Goal: Task Accomplishment & Management: Manage account settings

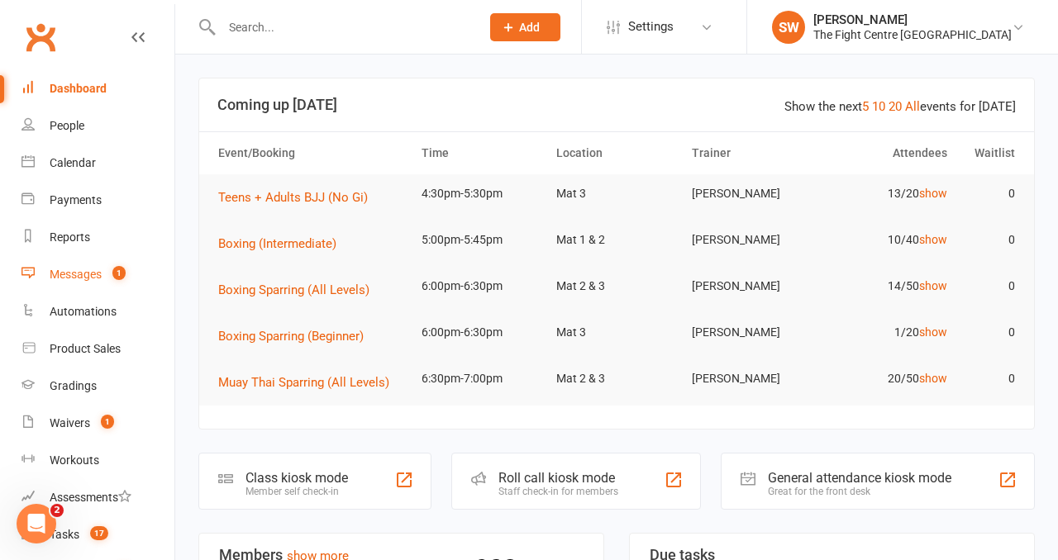
click at [102, 272] on link "Messages 1" at bounding box center [97, 274] width 153 height 37
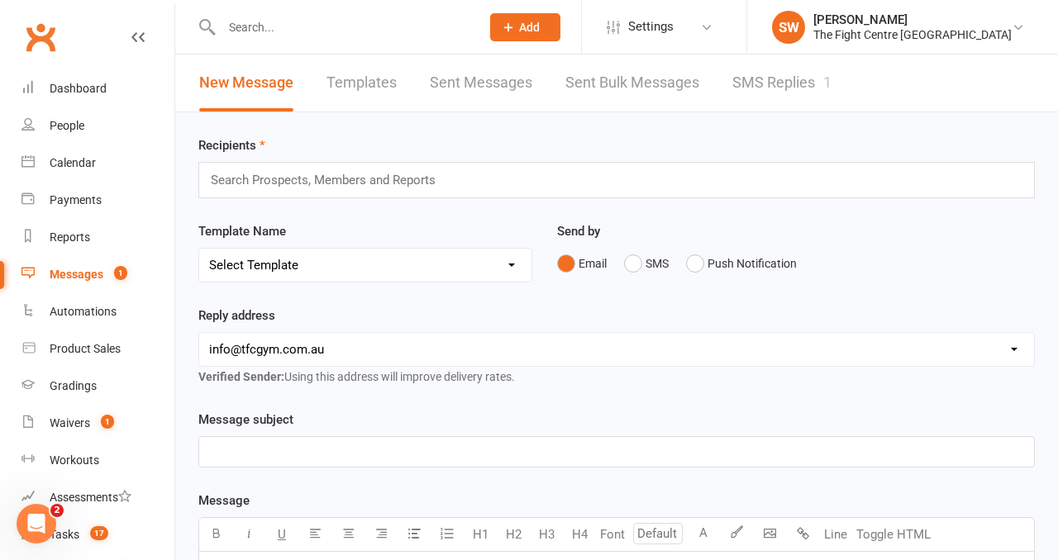
click at [746, 98] on link "SMS Replies 1" at bounding box center [781, 83] width 99 height 57
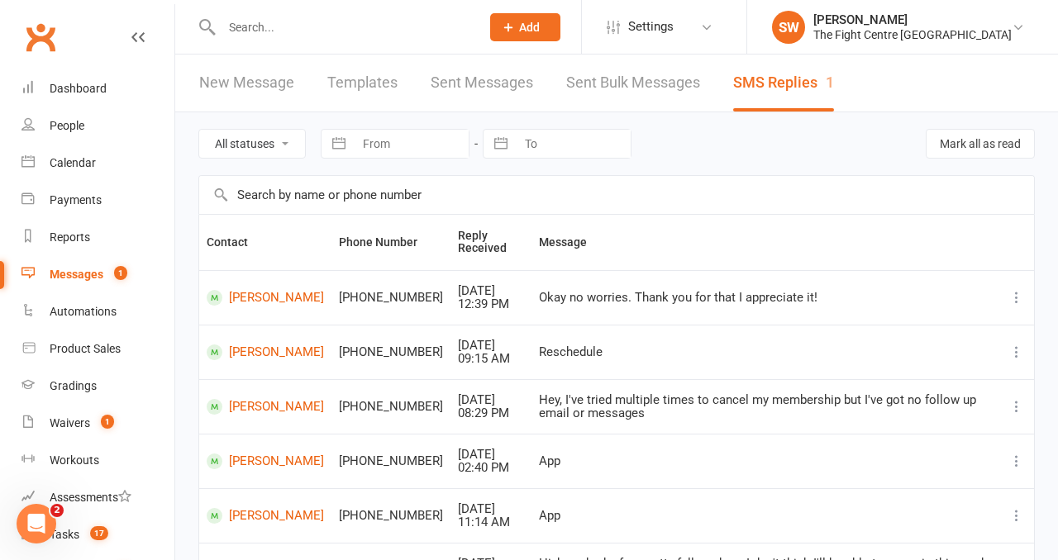
click at [774, 150] on div "All statuses Read only Unread only Navigate forward to interact with the calend…" at bounding box center [616, 143] width 836 height 63
click at [54, 88] on div "Dashboard" at bounding box center [78, 88] width 57 height 13
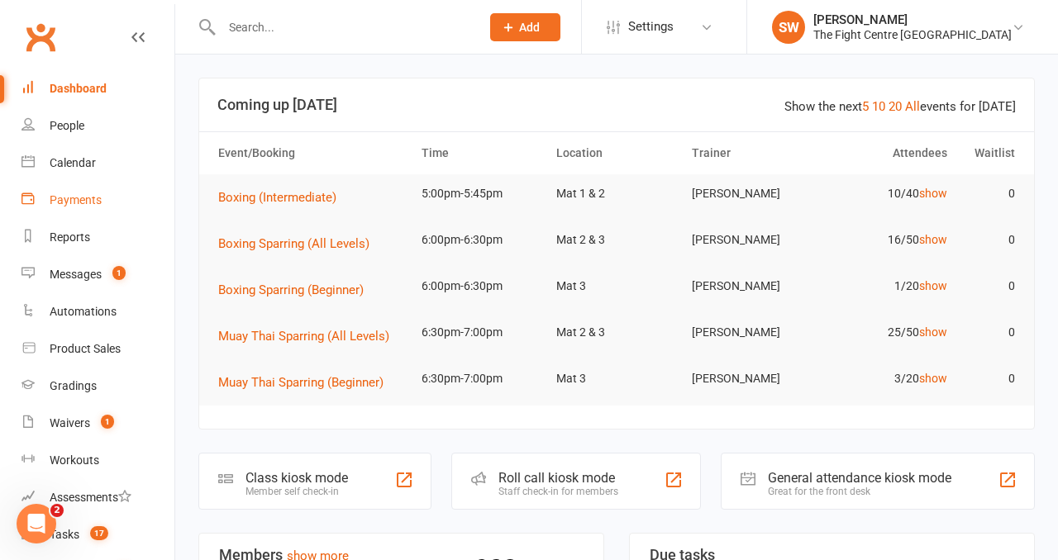
click at [83, 208] on link "Payments" at bounding box center [97, 200] width 153 height 37
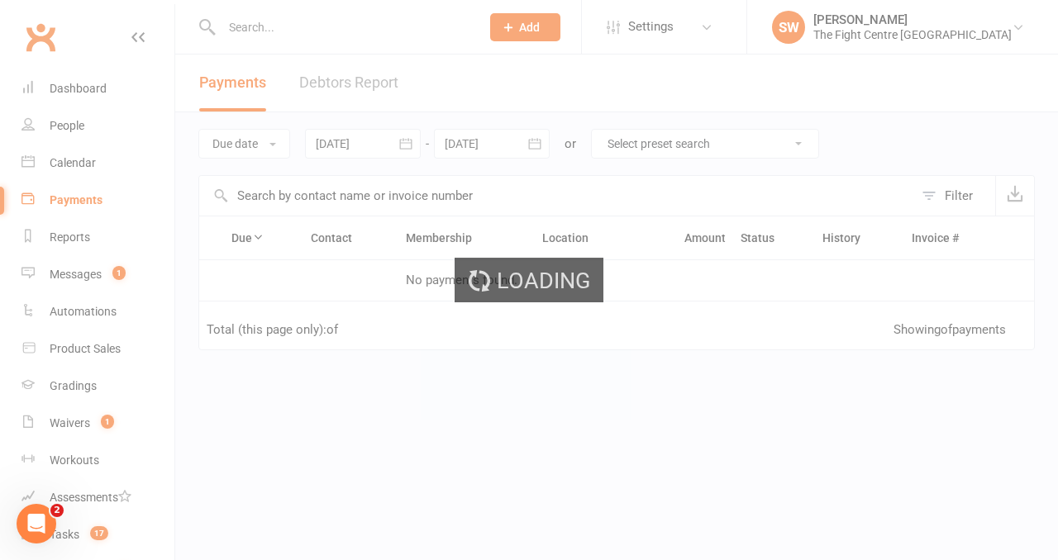
click at [337, 89] on div "Loading" at bounding box center [529, 280] width 1058 height 560
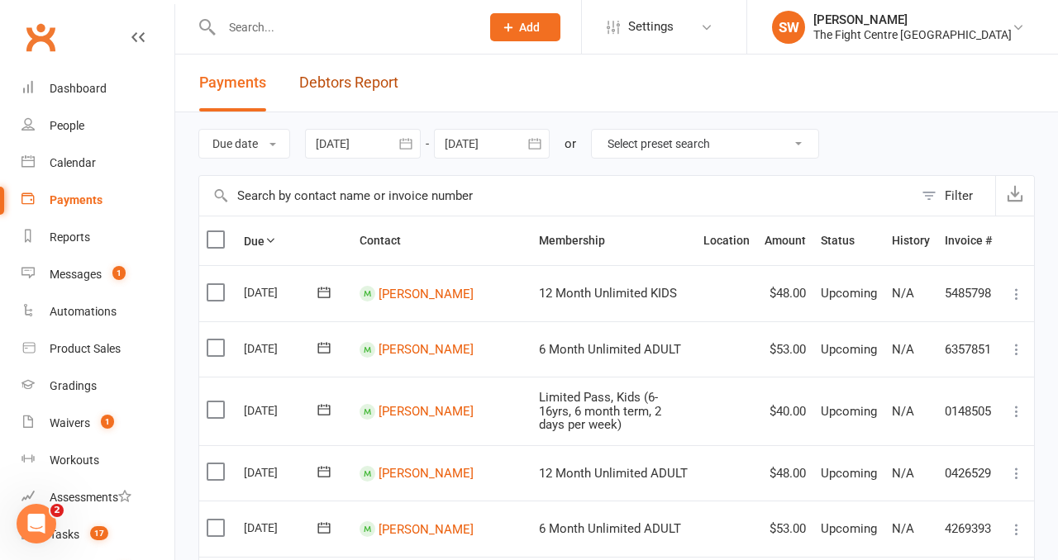
click at [337, 89] on link "Debtors Report" at bounding box center [348, 83] width 99 height 57
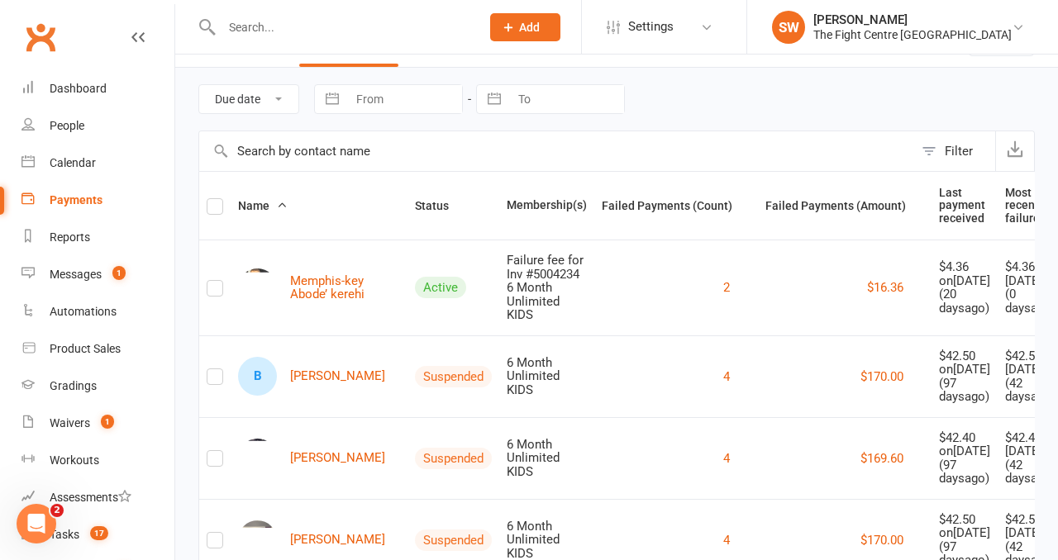
scroll to position [64, 0]
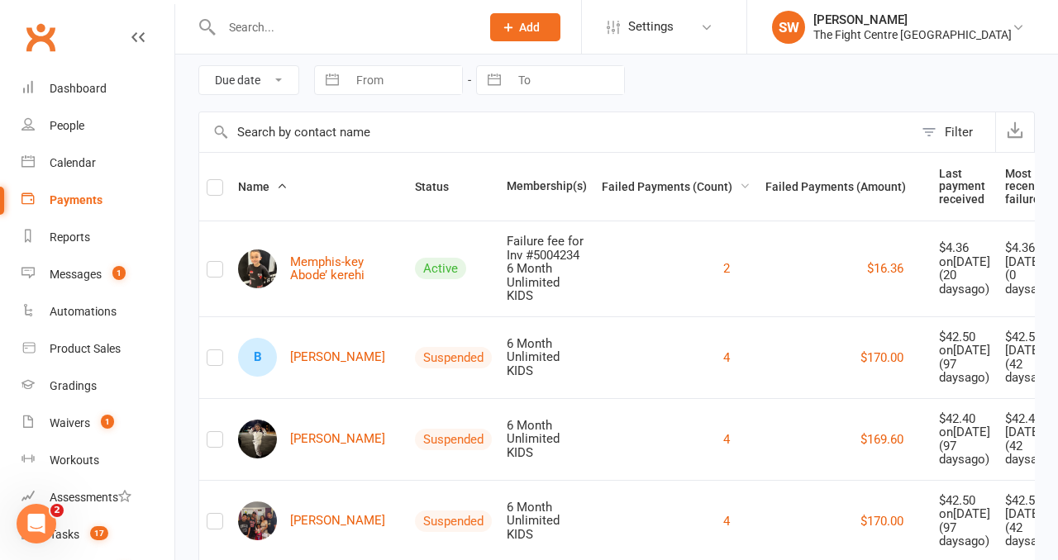
click at [654, 188] on span "Failed Payments (Count)" at bounding box center [676, 186] width 149 height 13
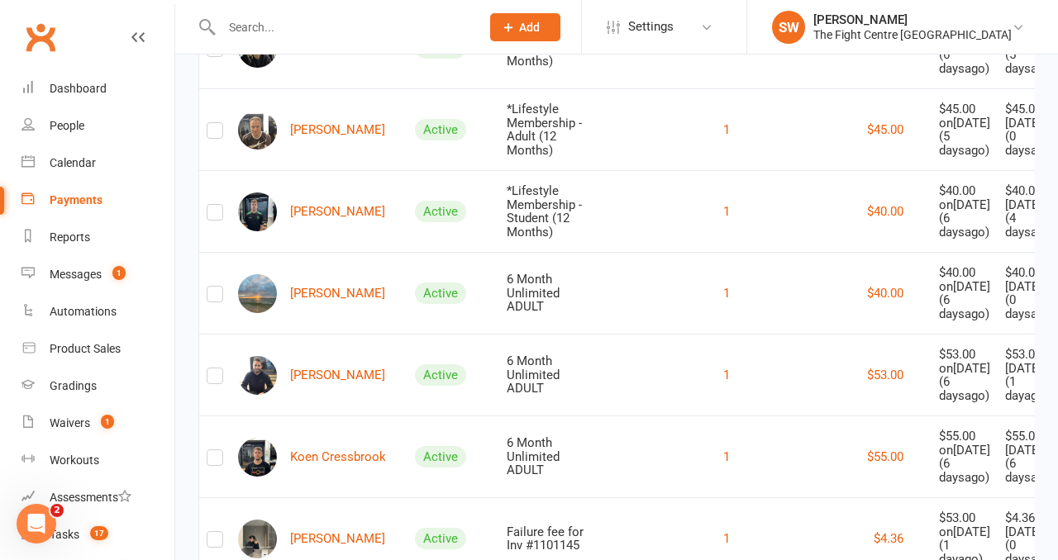
scroll to position [1097, 0]
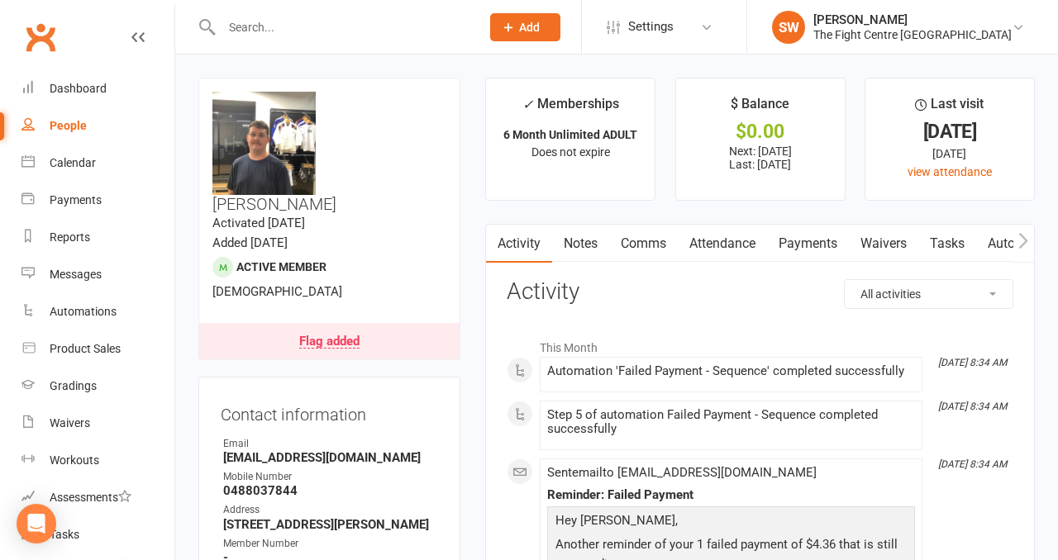
click at [820, 241] on link "Payments" at bounding box center [808, 244] width 82 height 38
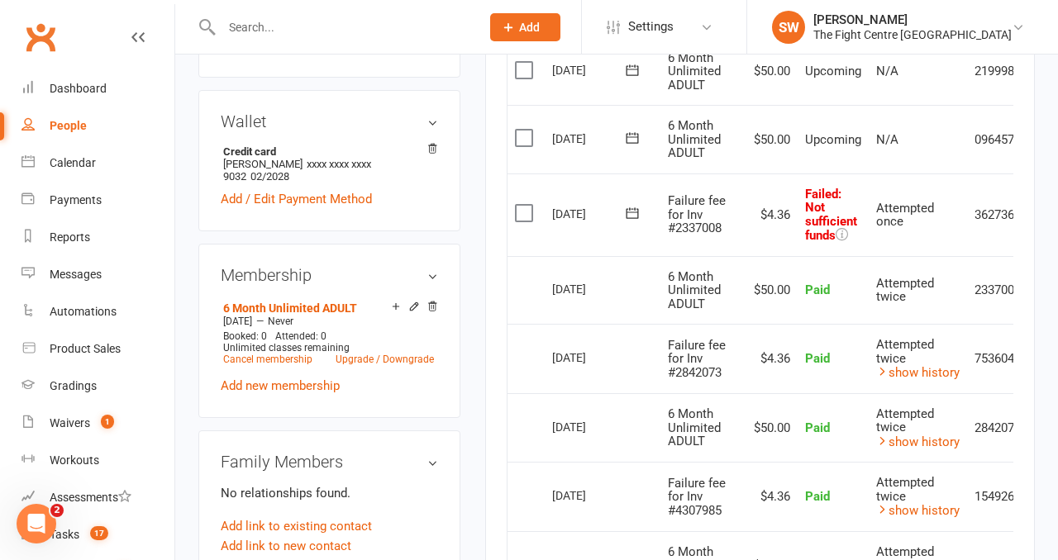
scroll to position [0, 54]
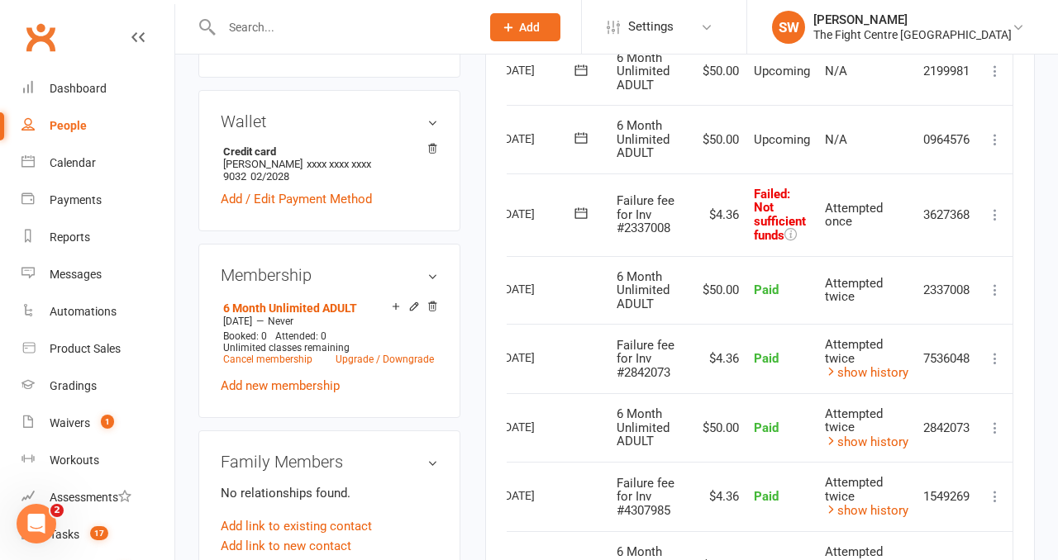
click at [994, 211] on icon at bounding box center [995, 215] width 17 height 17
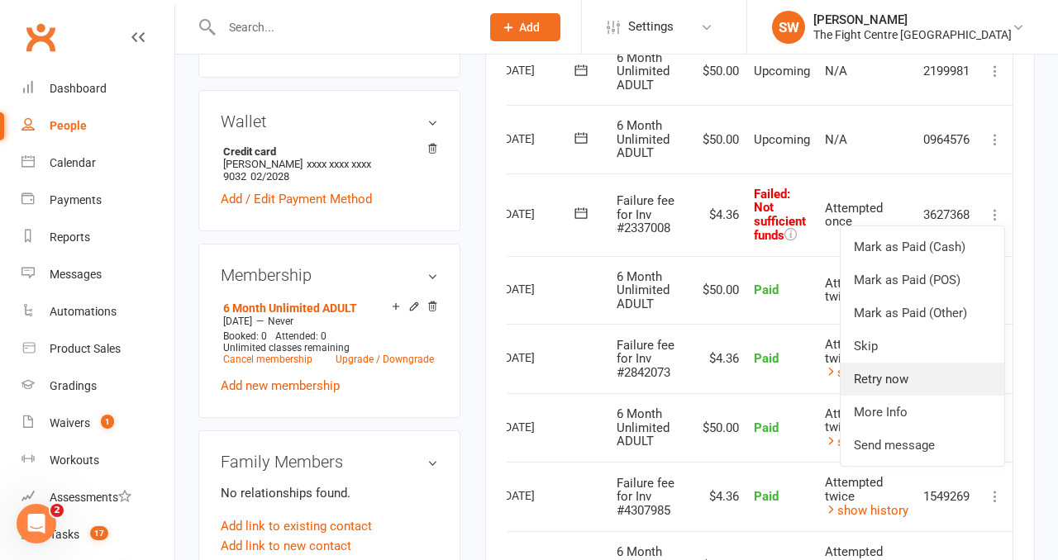
click at [958, 378] on link "Retry now" at bounding box center [923, 379] width 164 height 33
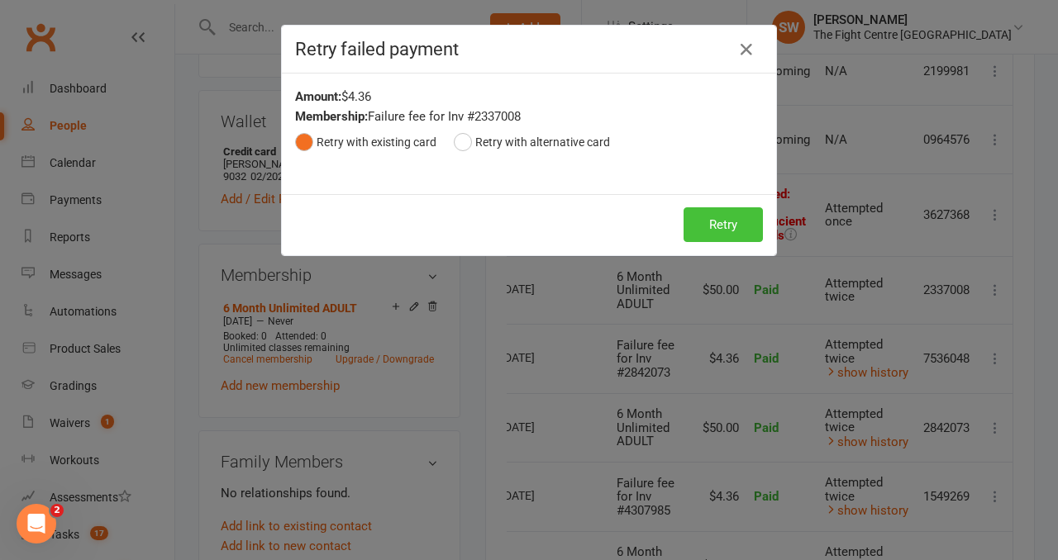
click at [711, 217] on button "Retry" at bounding box center [723, 224] width 79 height 35
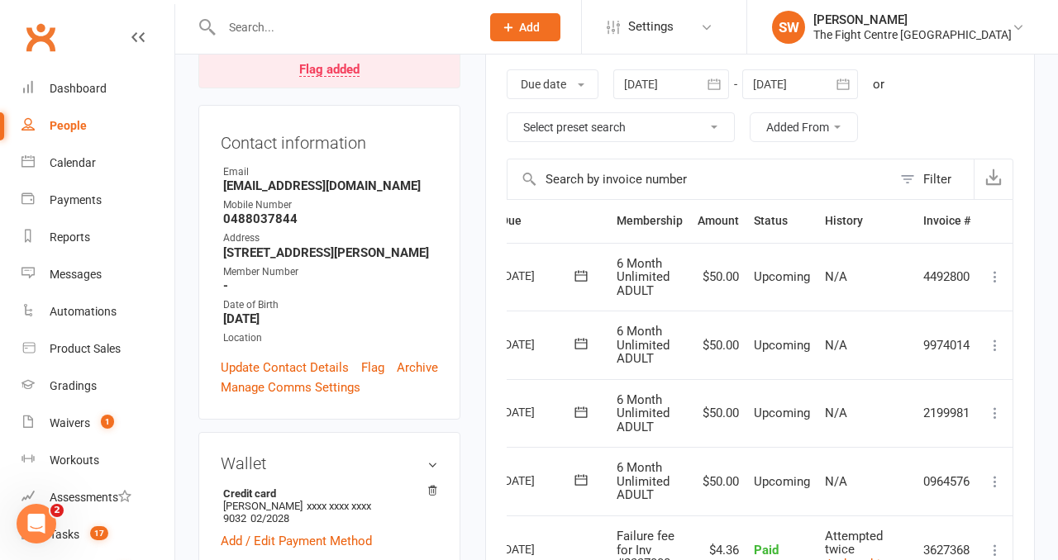
scroll to position [0, 0]
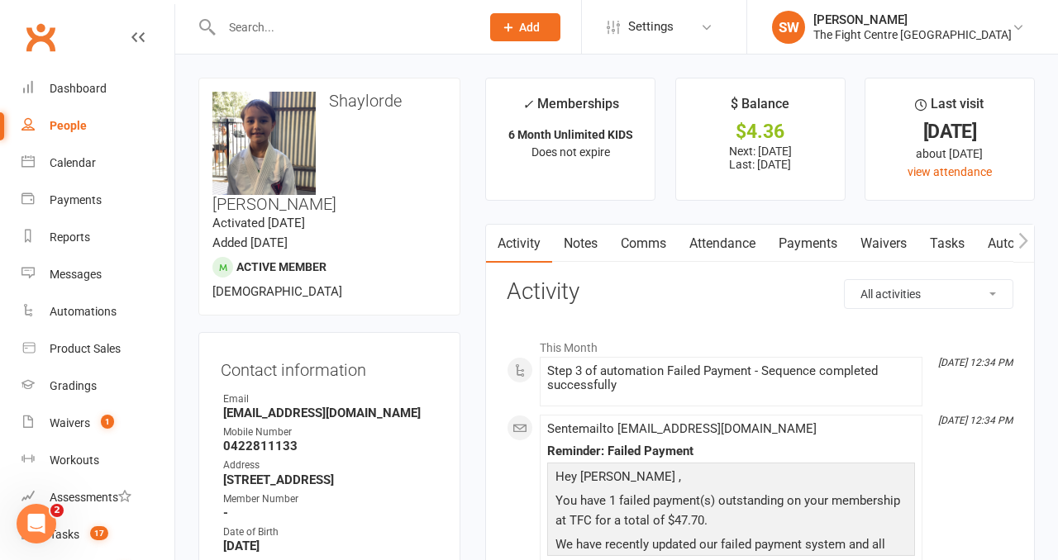
click at [826, 243] on link "Payments" at bounding box center [808, 244] width 82 height 38
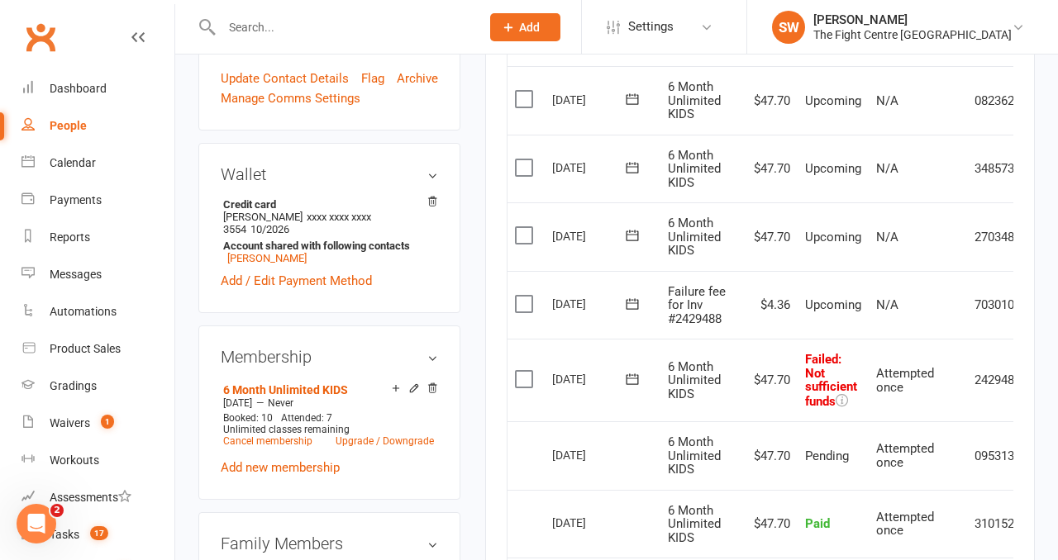
scroll to position [0, 54]
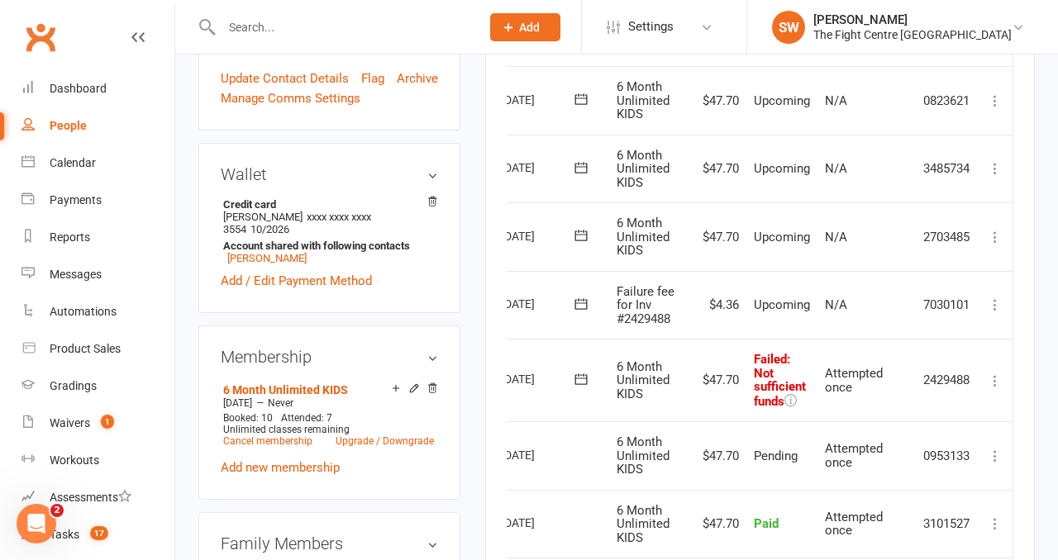
click at [985, 375] on button at bounding box center [995, 381] width 20 height 20
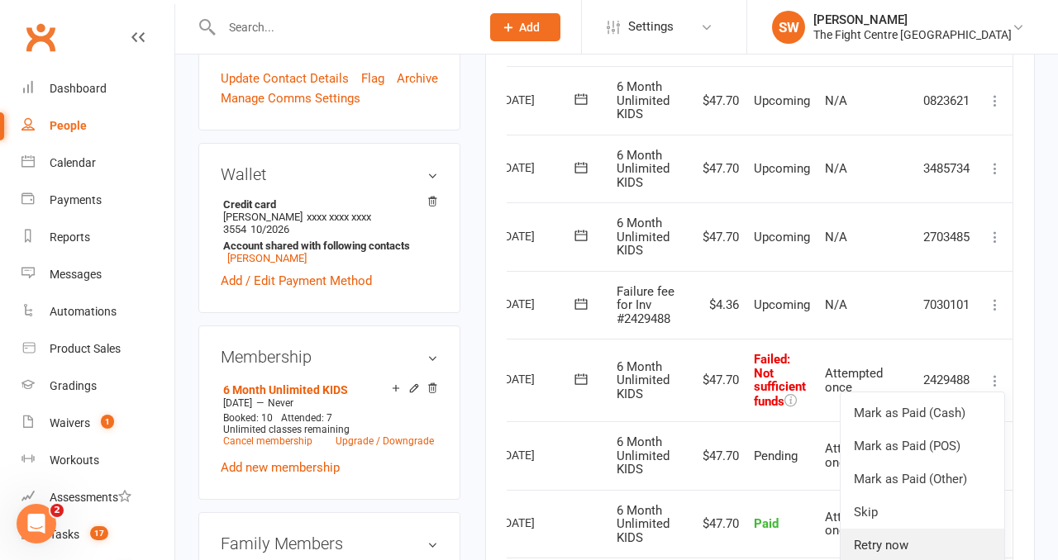
click at [923, 535] on link "Retry now" at bounding box center [923, 545] width 164 height 33
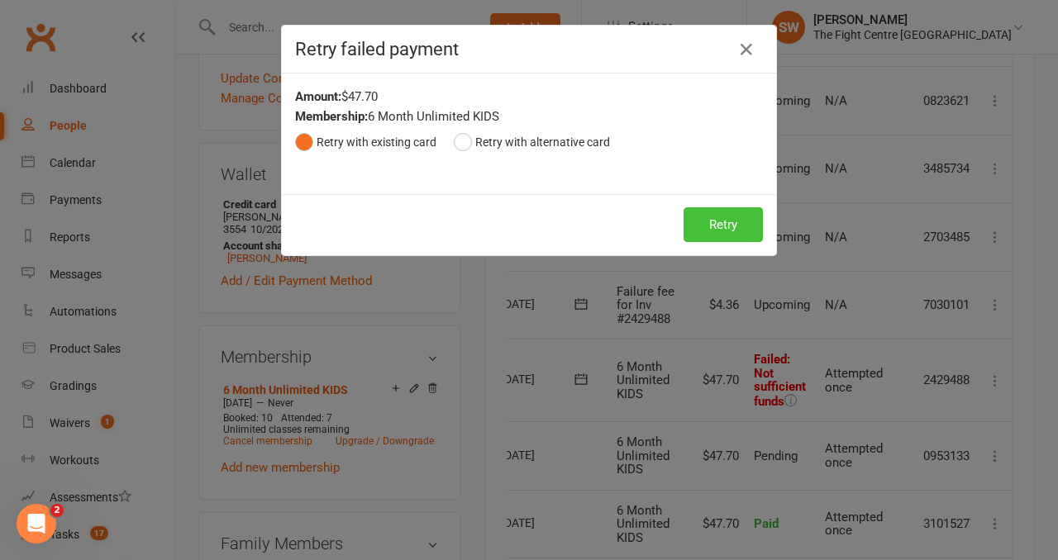
click at [716, 231] on button "Retry" at bounding box center [723, 224] width 79 height 35
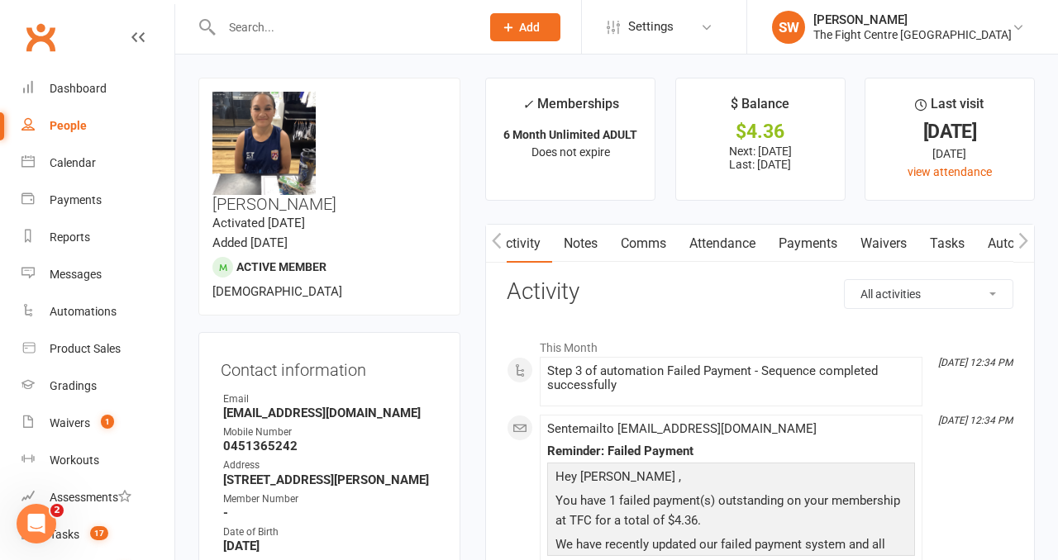
click at [803, 240] on link "Payments" at bounding box center [808, 244] width 82 height 38
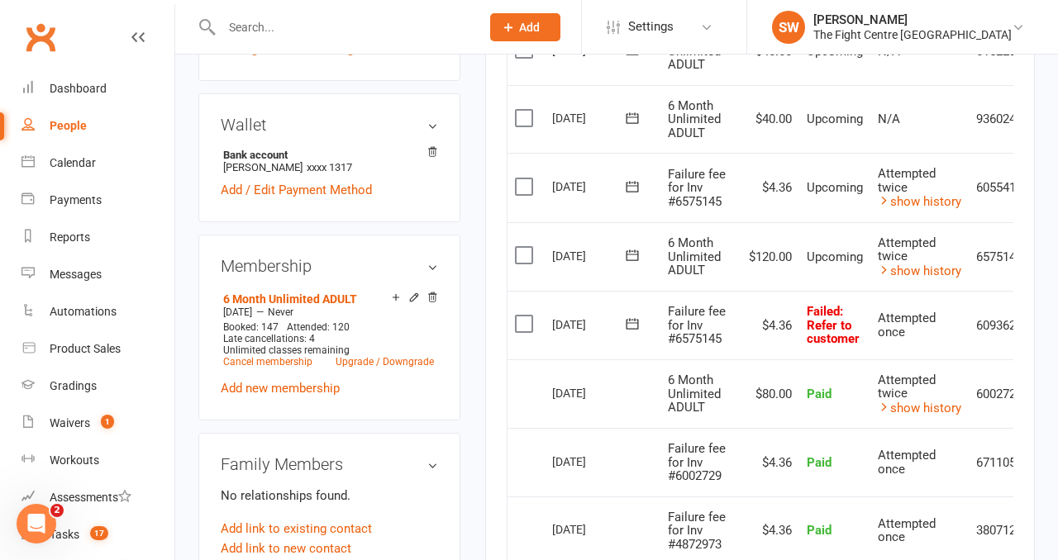
scroll to position [0, 58]
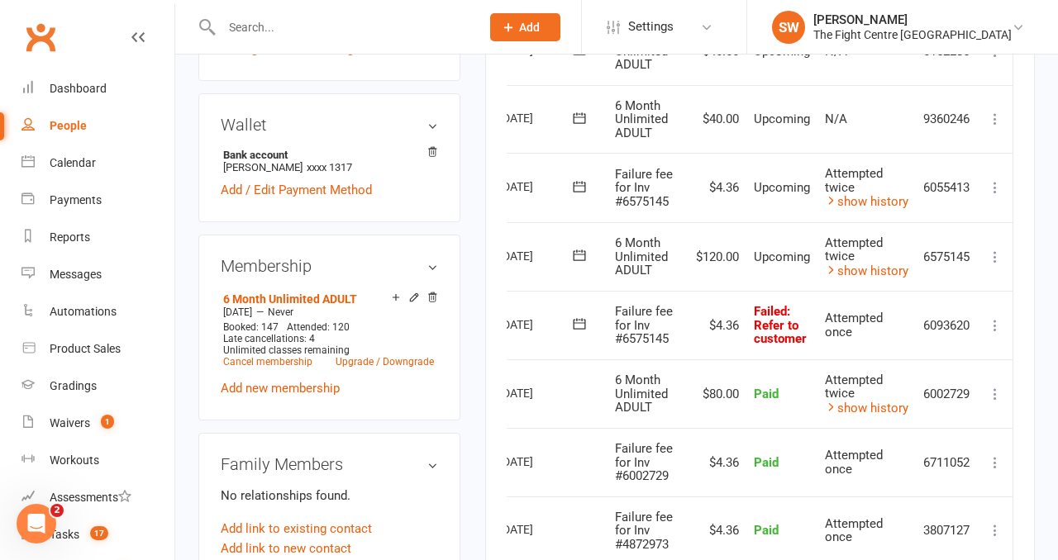
click at [999, 319] on icon at bounding box center [995, 325] width 17 height 17
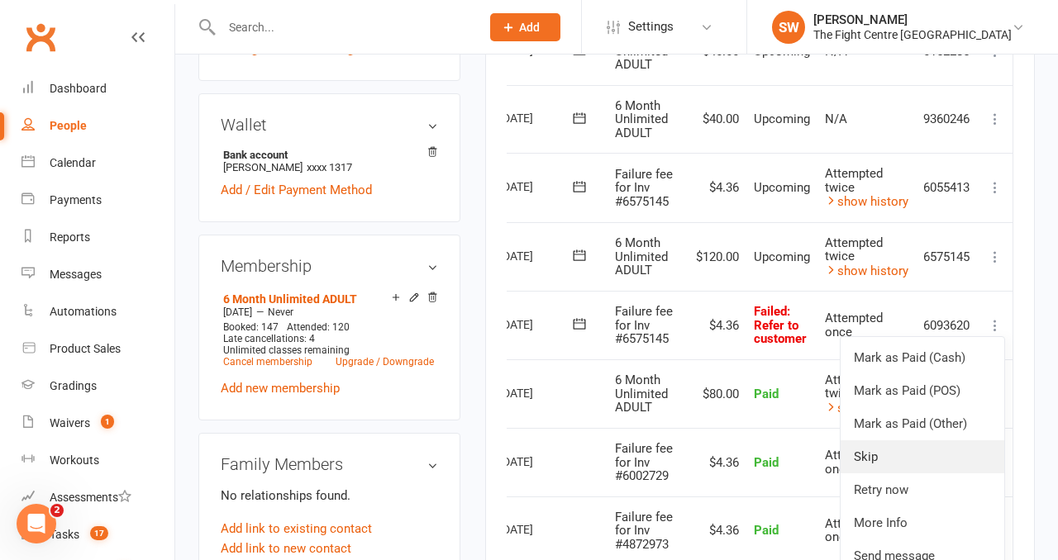
click at [927, 452] on link "Skip" at bounding box center [923, 457] width 164 height 33
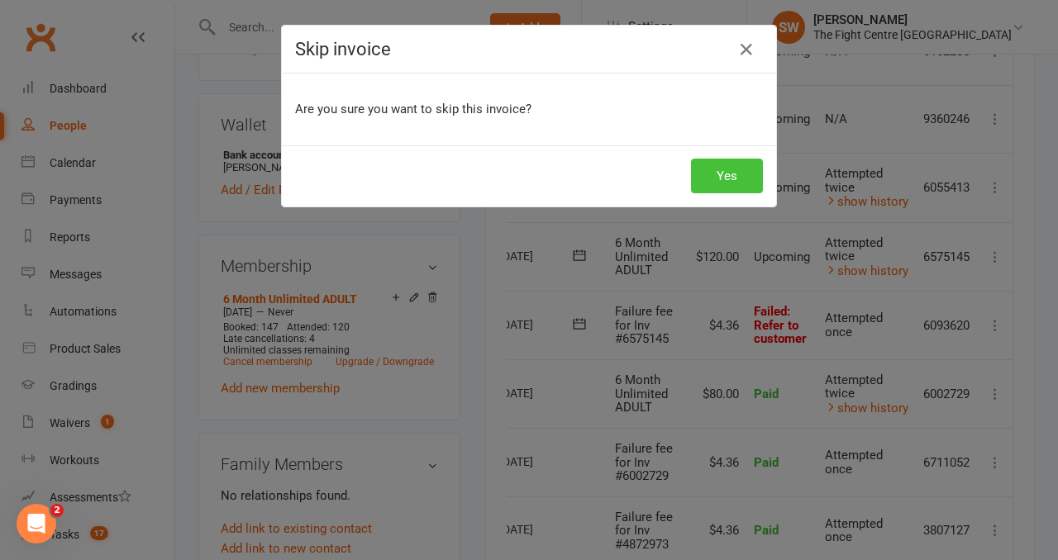
click at [718, 168] on button "Yes" at bounding box center [727, 176] width 72 height 35
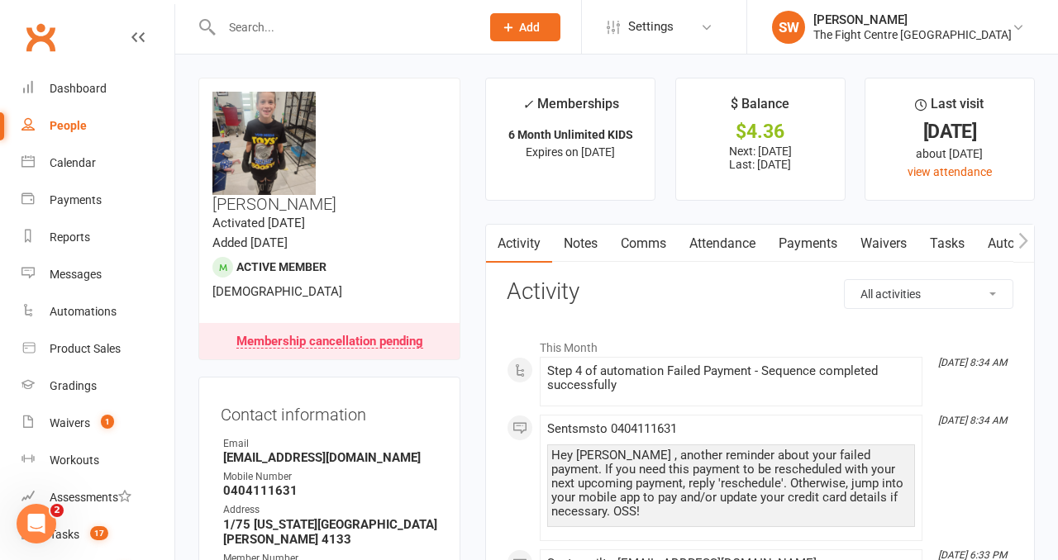
click at [800, 242] on link "Payments" at bounding box center [808, 244] width 82 height 38
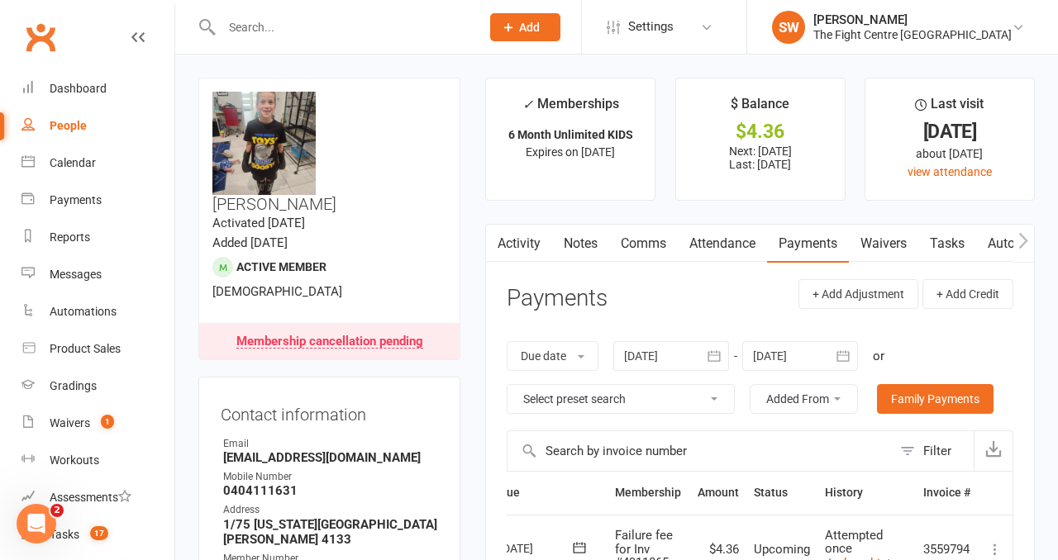
click at [617, 238] on link "Comms" at bounding box center [643, 244] width 69 height 38
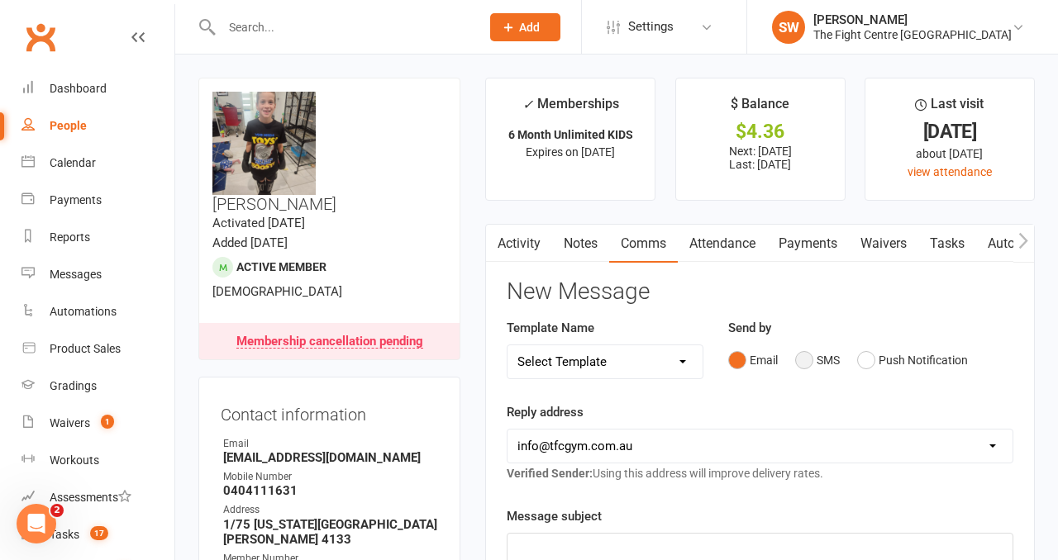
click at [818, 362] on button "SMS" at bounding box center [817, 360] width 45 height 31
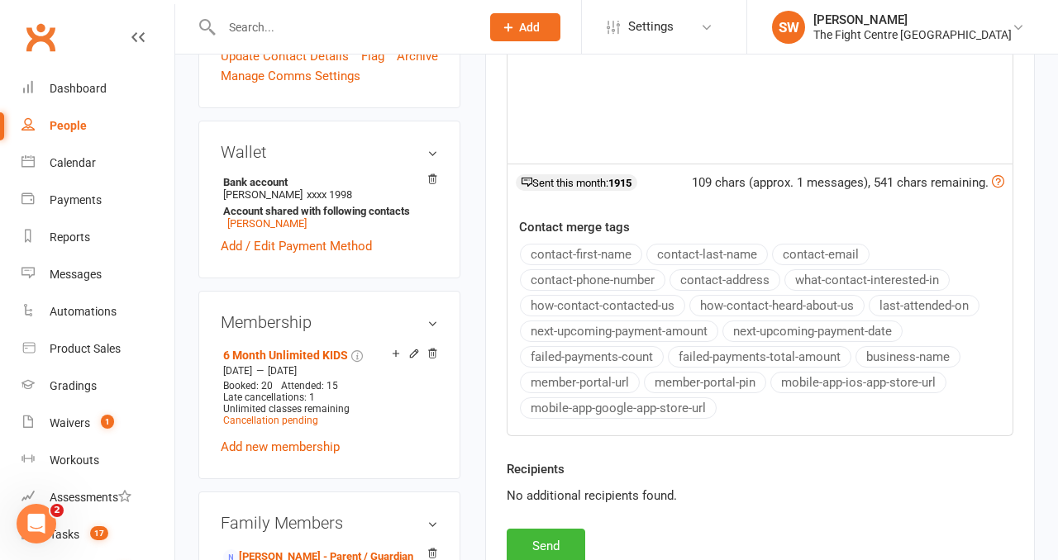
scroll to position [639, 0]
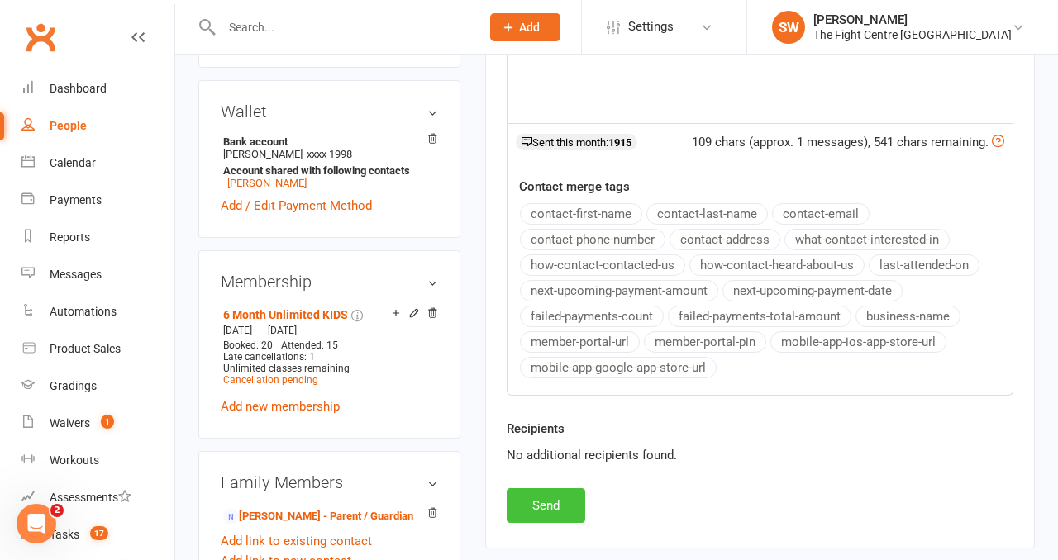
click at [564, 492] on button "Send" at bounding box center [546, 506] width 79 height 35
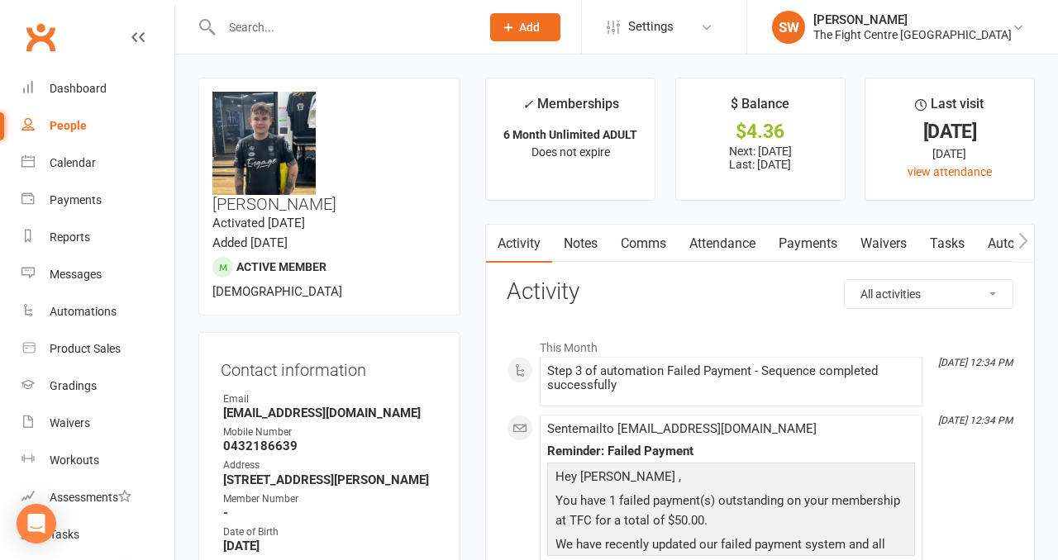
click at [790, 255] on link "Payments" at bounding box center [808, 244] width 82 height 38
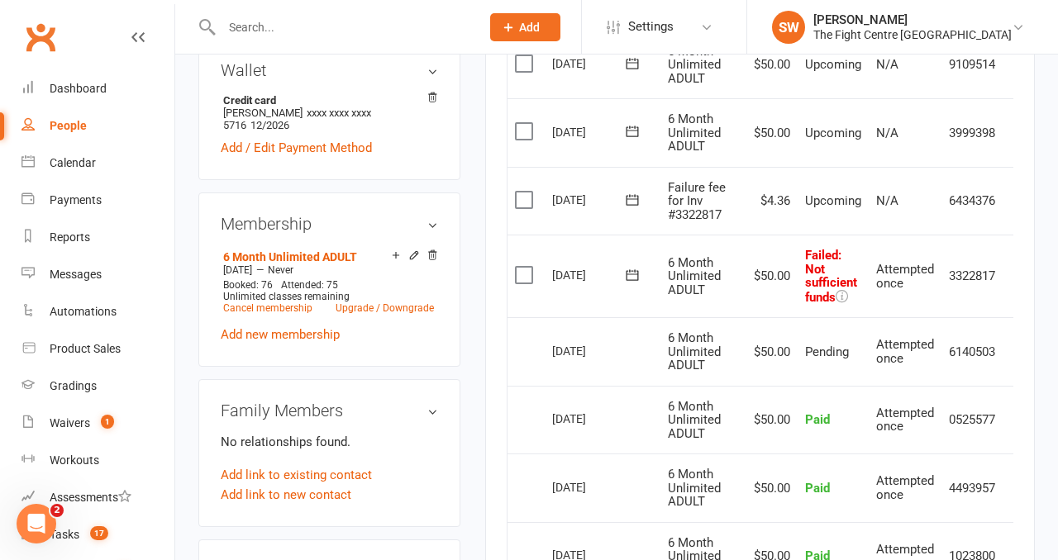
scroll to position [0, 26]
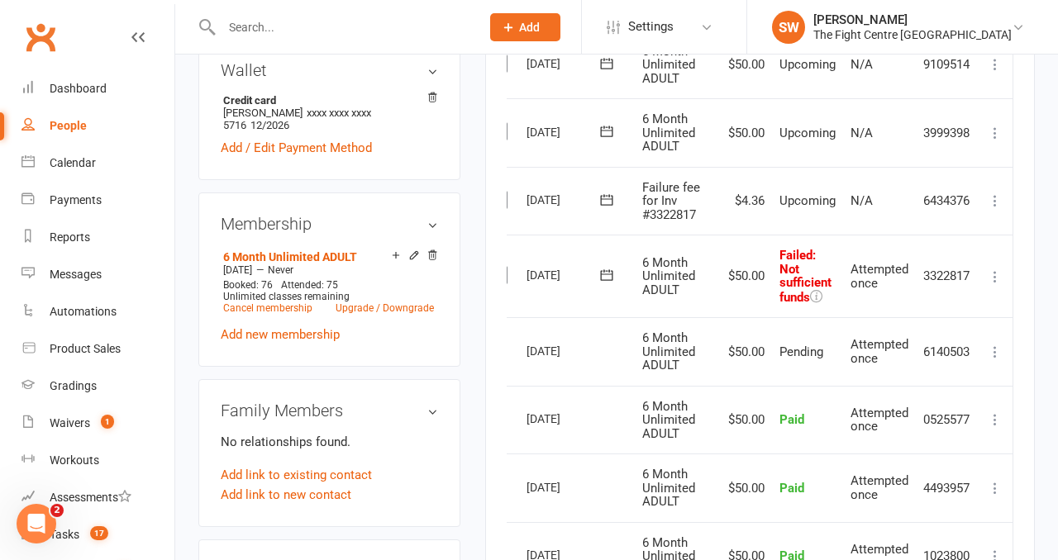
click at [1000, 275] on icon at bounding box center [995, 277] width 17 height 17
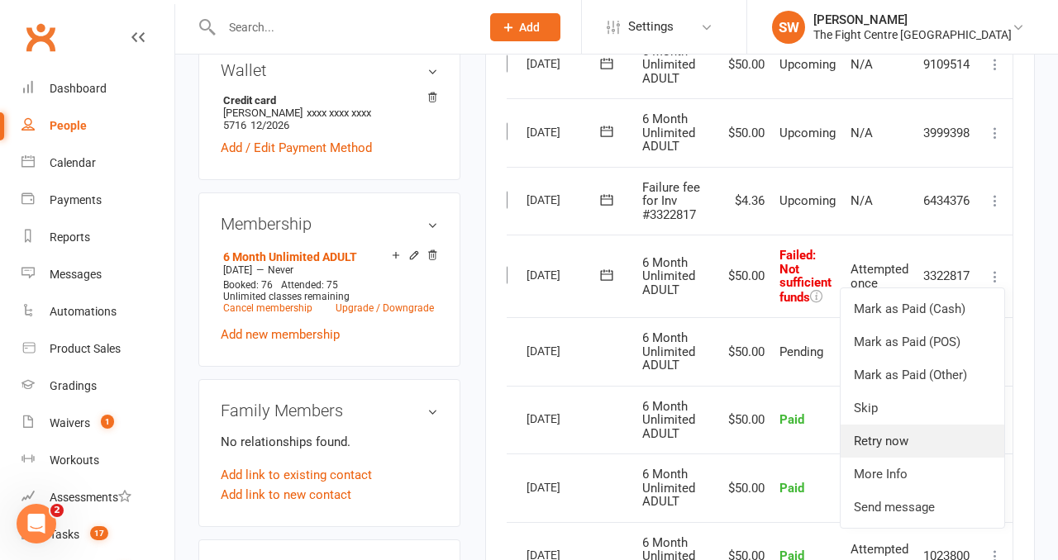
click at [931, 444] on link "Retry now" at bounding box center [923, 441] width 164 height 33
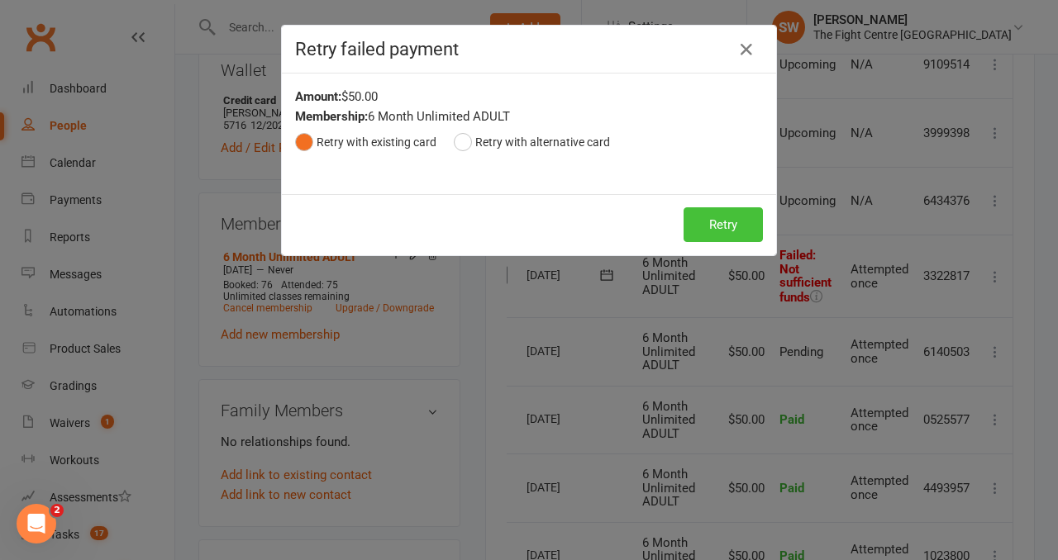
click at [696, 231] on button "Retry" at bounding box center [723, 224] width 79 height 35
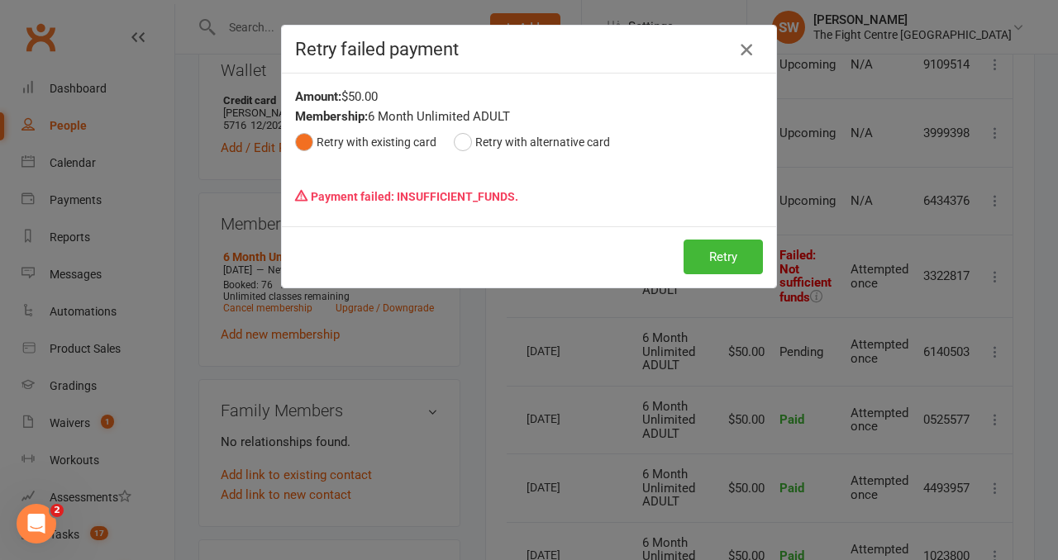
click at [741, 53] on icon "button" at bounding box center [746, 50] width 20 height 20
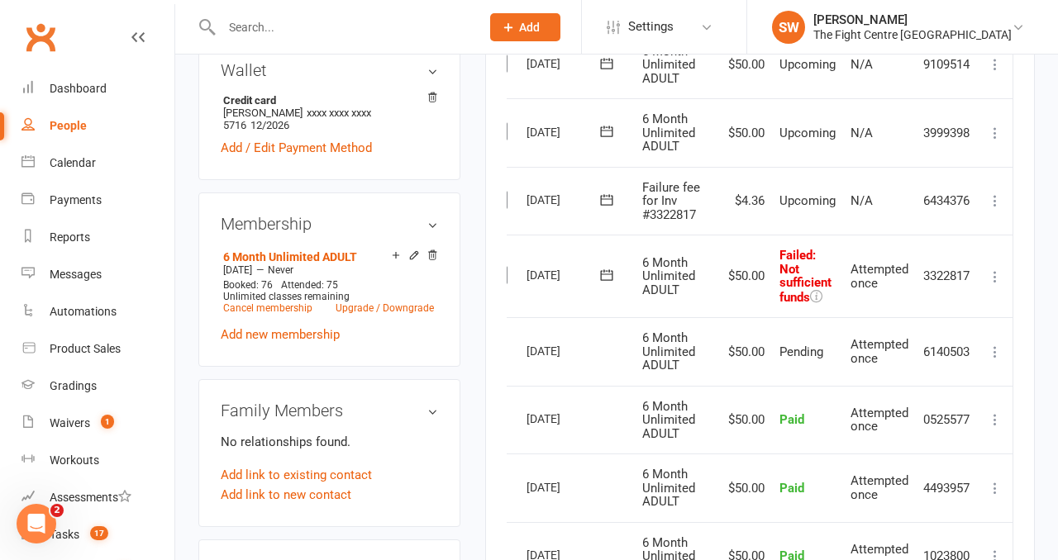
click at [994, 199] on icon at bounding box center [995, 201] width 17 height 17
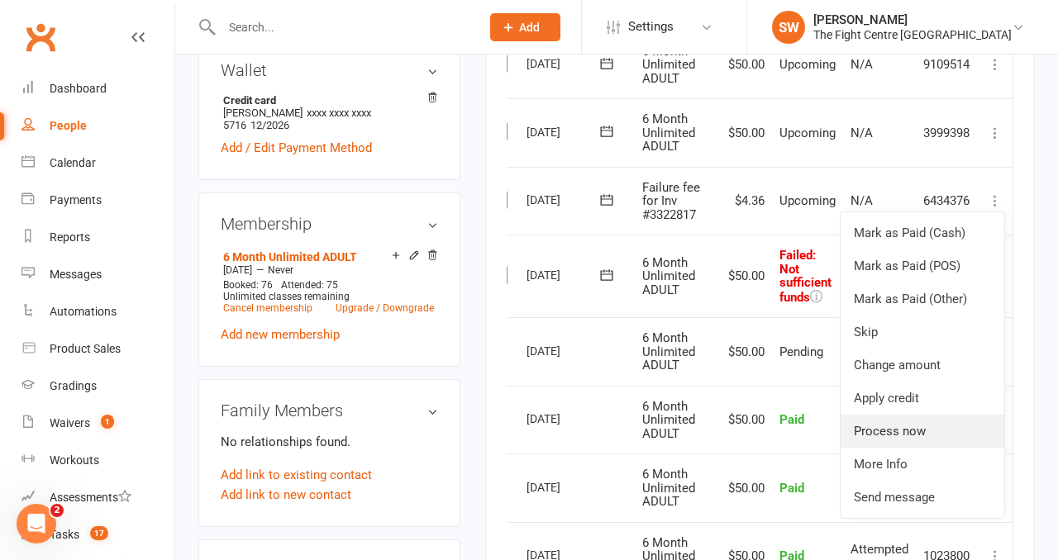
click at [953, 427] on link "Process now" at bounding box center [923, 431] width 164 height 33
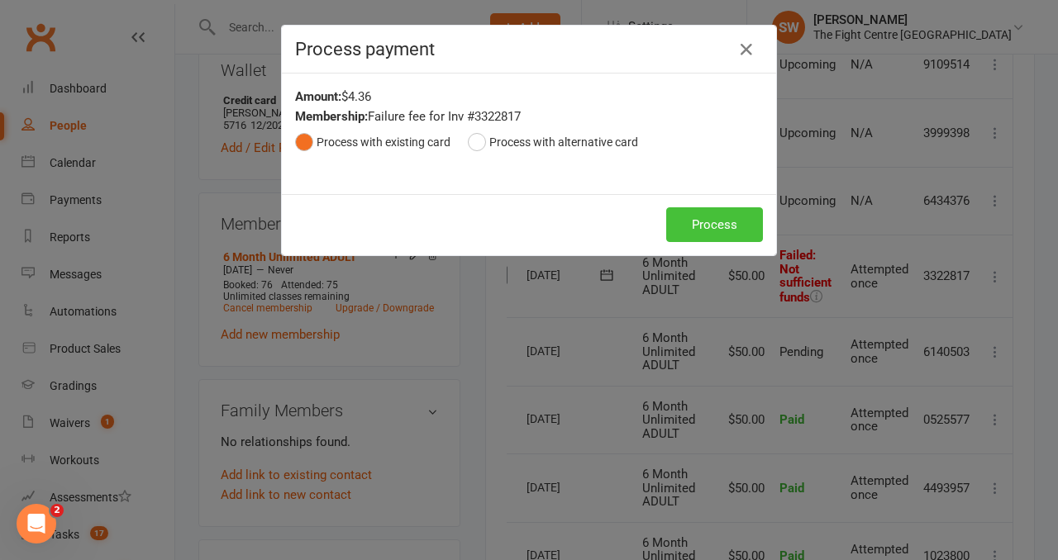
click at [708, 237] on button "Process" at bounding box center [714, 224] width 97 height 35
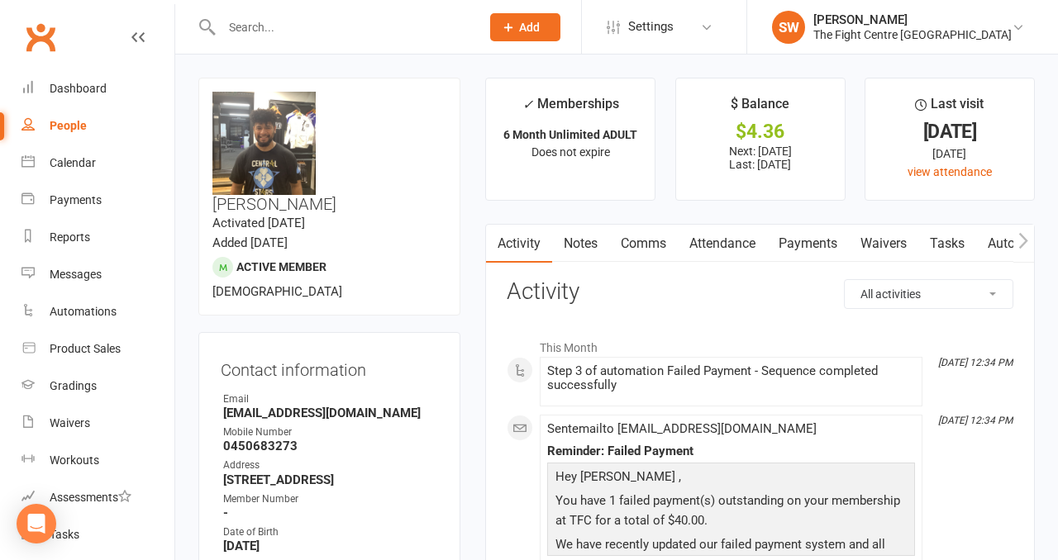
click at [788, 251] on link "Payments" at bounding box center [808, 244] width 82 height 38
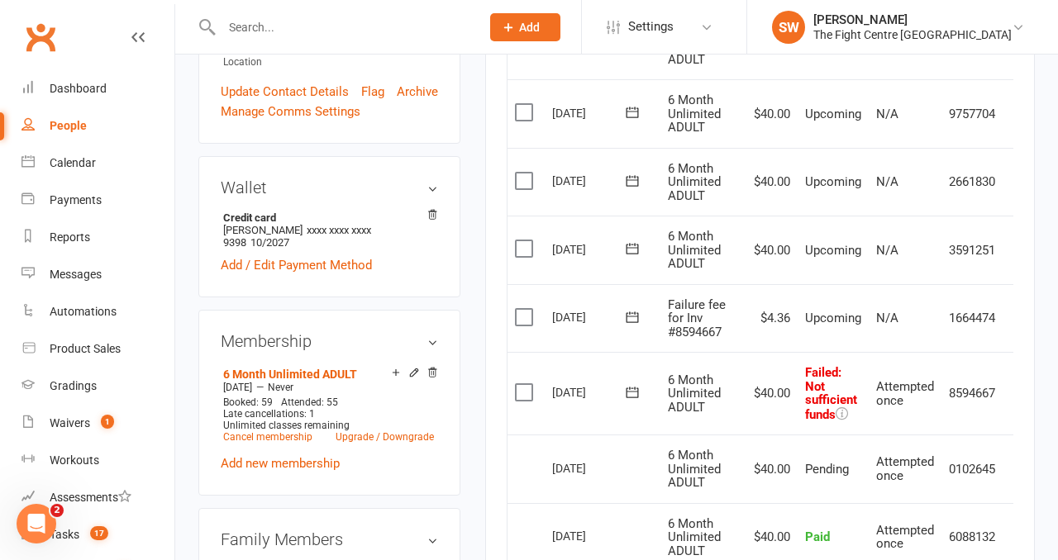
scroll to position [532, 0]
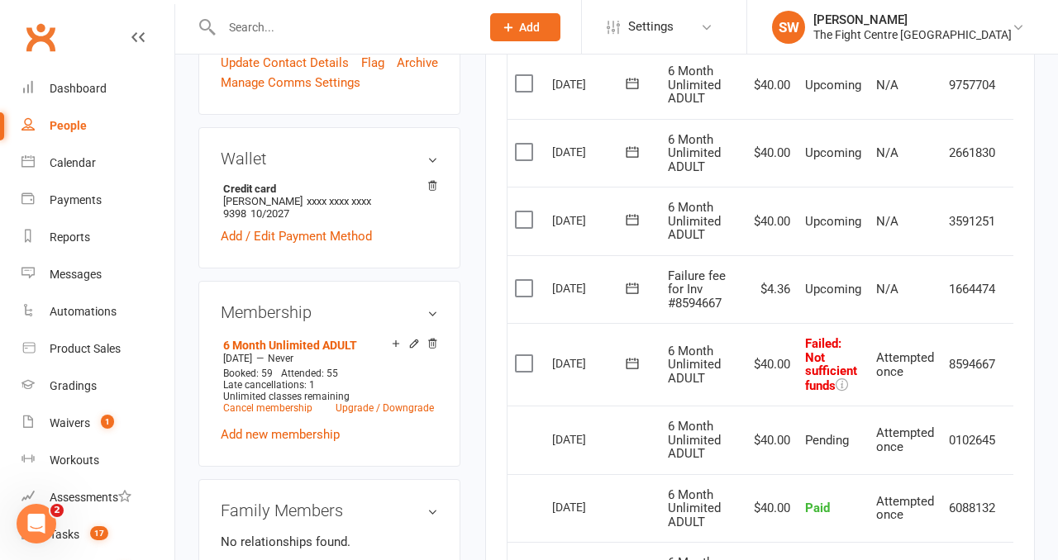
click at [895, 374] on span "Attempted once" at bounding box center [905, 364] width 58 height 29
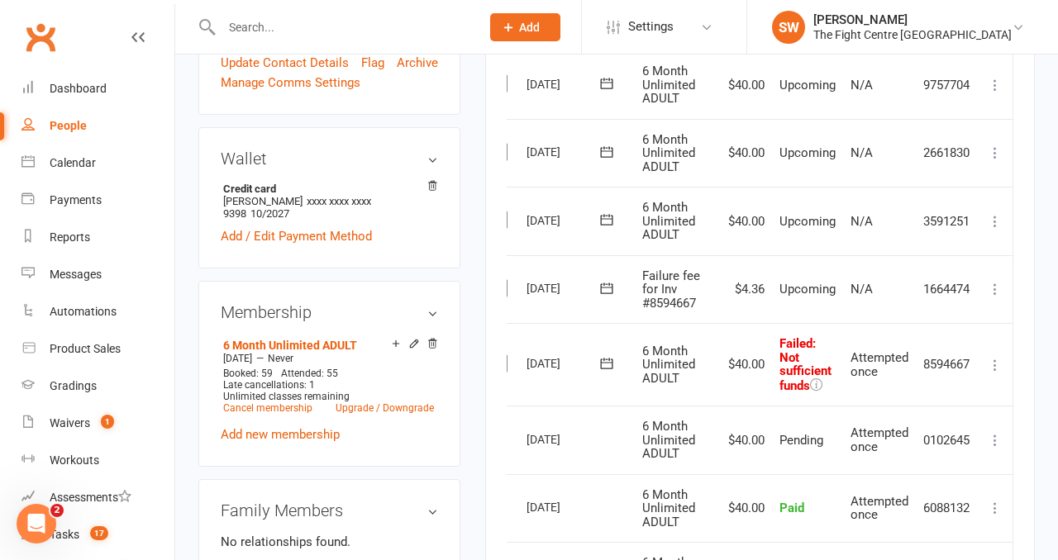
click at [998, 362] on icon at bounding box center [995, 365] width 17 height 17
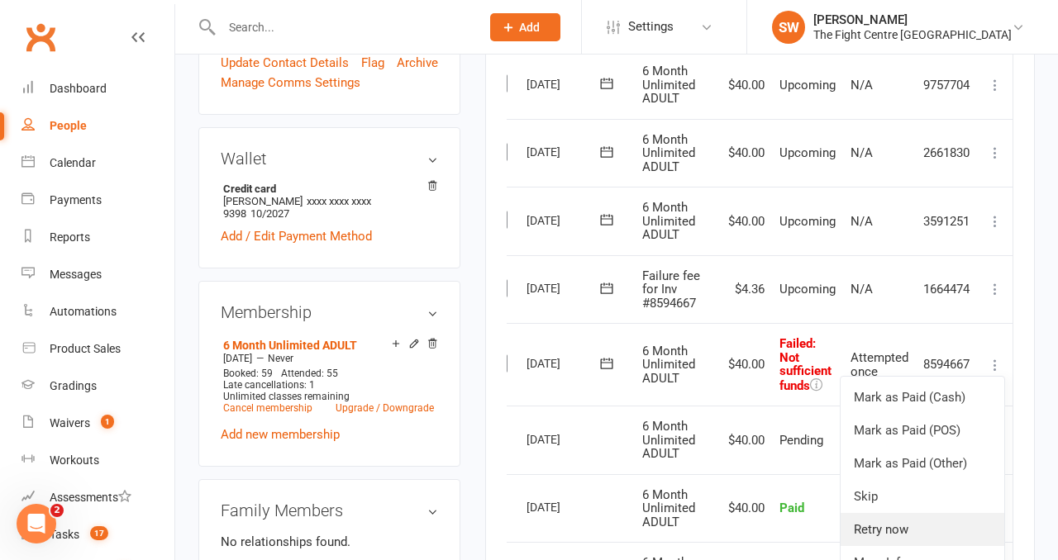
click at [936, 526] on link "Retry now" at bounding box center [923, 529] width 164 height 33
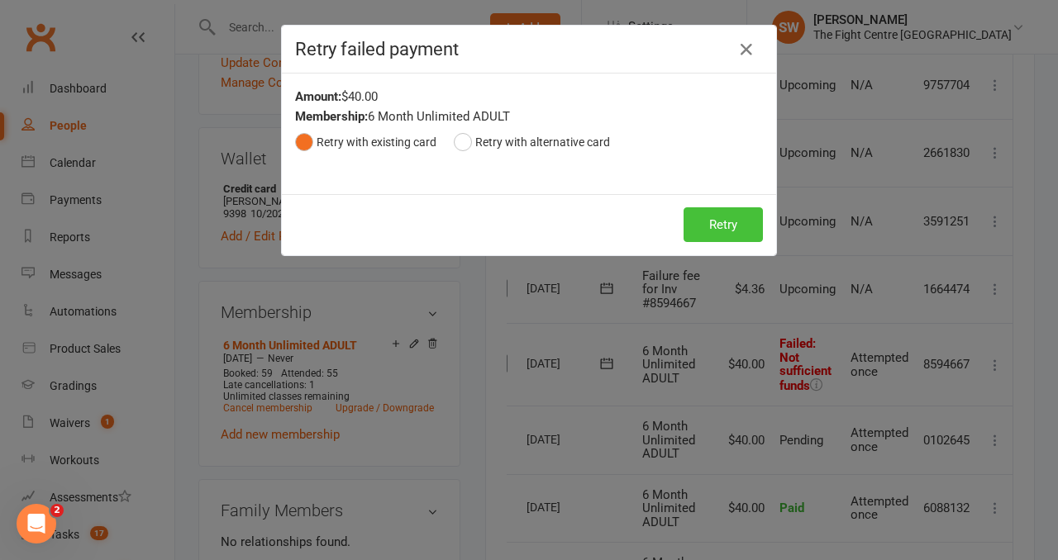
click at [737, 226] on button "Retry" at bounding box center [723, 224] width 79 height 35
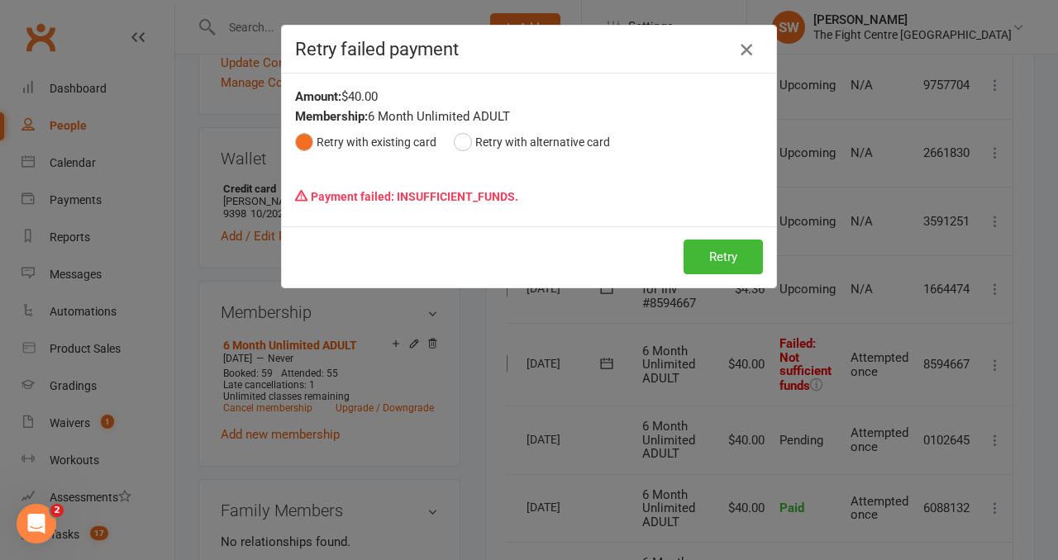
click at [749, 59] on icon "button" at bounding box center [746, 50] width 20 height 20
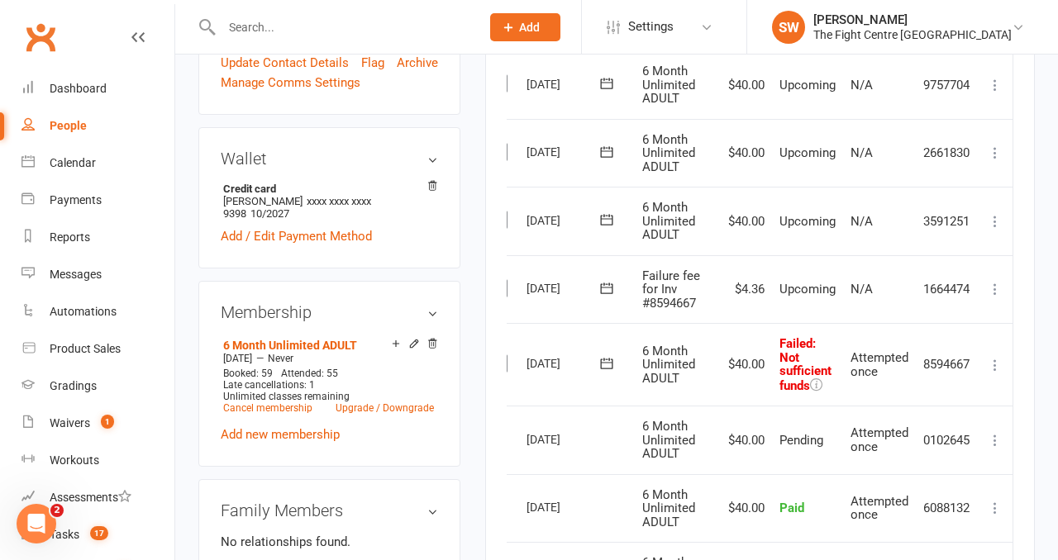
click at [997, 270] on td "Mark as Paid (Cash) [PERSON_NAME] as Paid (POS) Mark as Paid (Other) Skip Chang…" at bounding box center [995, 289] width 35 height 69
click at [997, 282] on icon at bounding box center [995, 289] width 17 height 17
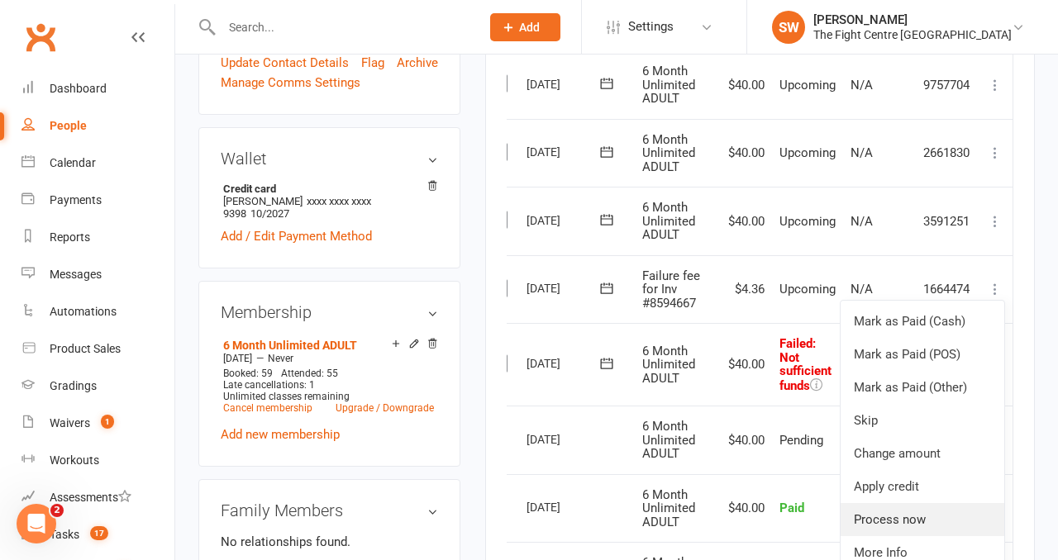
click at [919, 524] on link "Process now" at bounding box center [923, 519] width 164 height 33
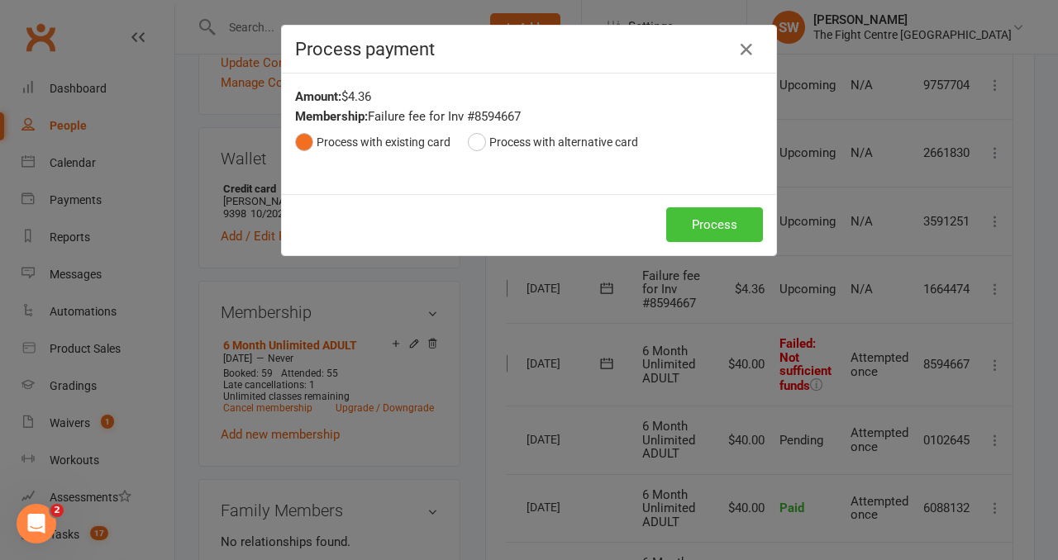
click at [691, 232] on button "Process" at bounding box center [714, 224] width 97 height 35
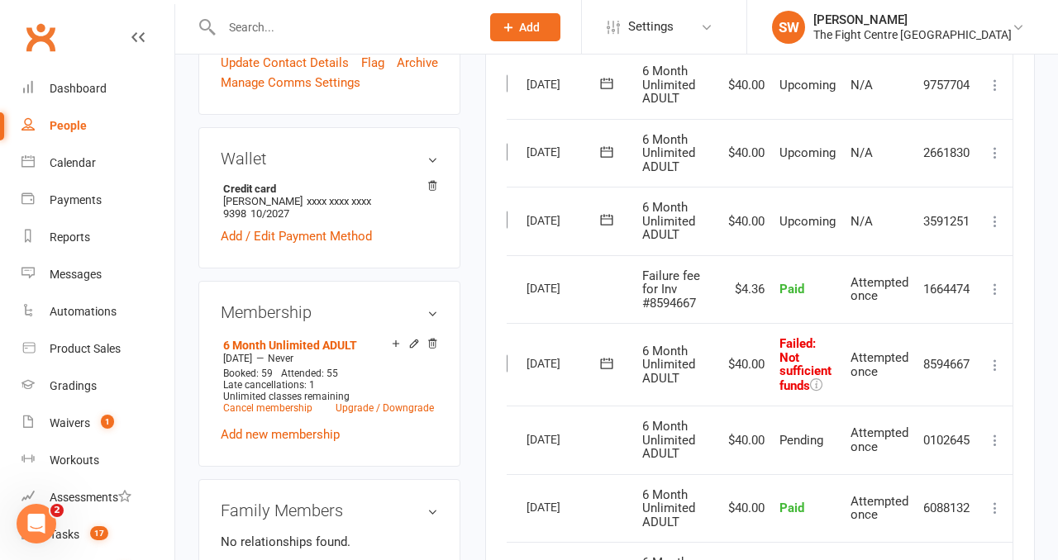
scroll to position [582, 0]
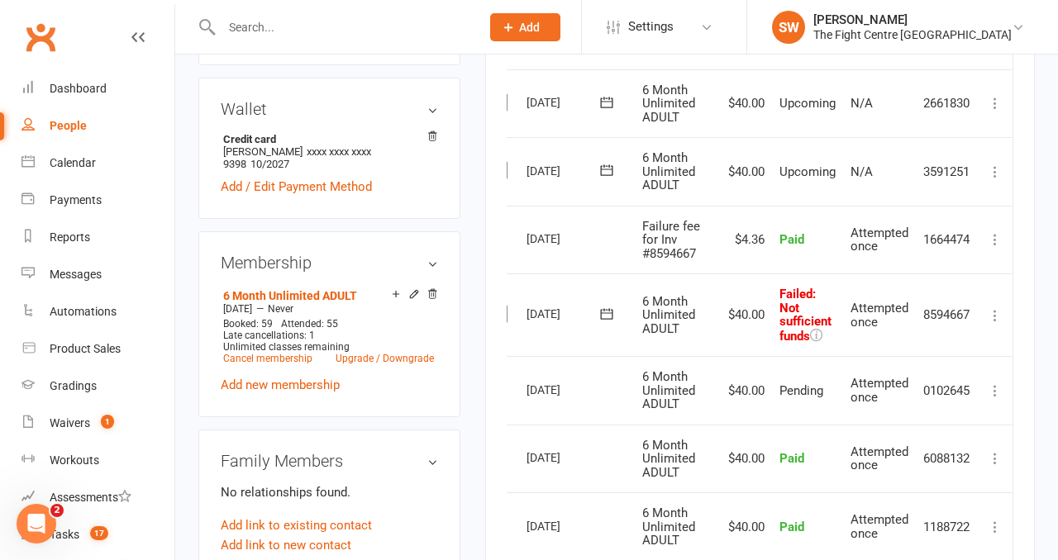
click at [993, 310] on icon at bounding box center [995, 315] width 17 height 17
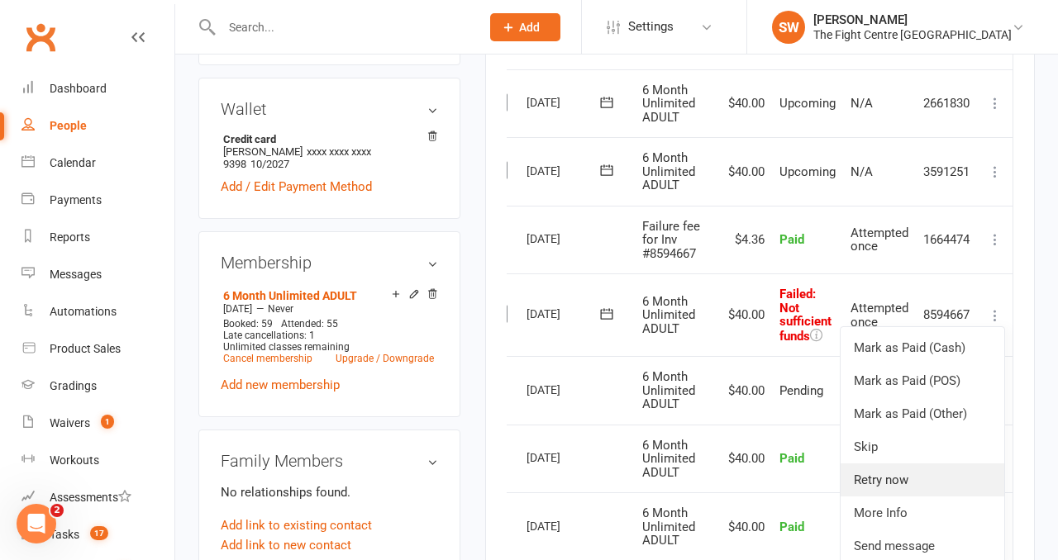
click at [923, 488] on link "Retry now" at bounding box center [923, 480] width 164 height 33
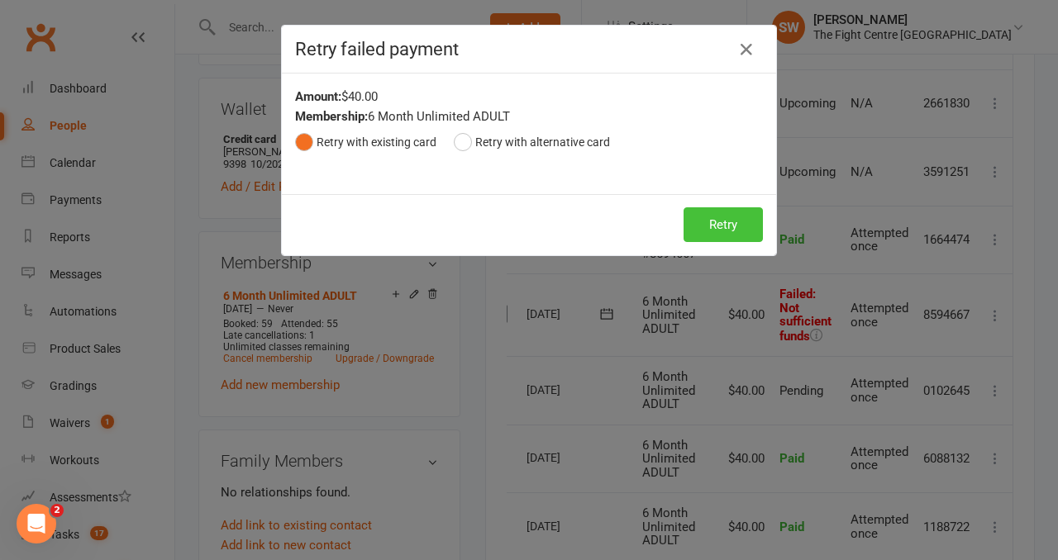
click at [693, 212] on button "Retry" at bounding box center [723, 224] width 79 height 35
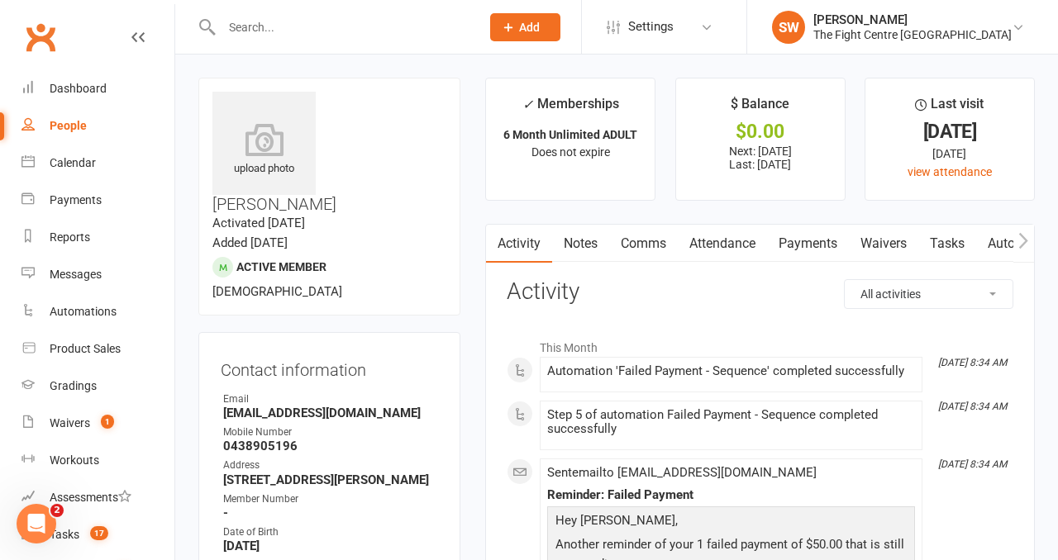
click at [803, 229] on link "Payments" at bounding box center [808, 244] width 82 height 38
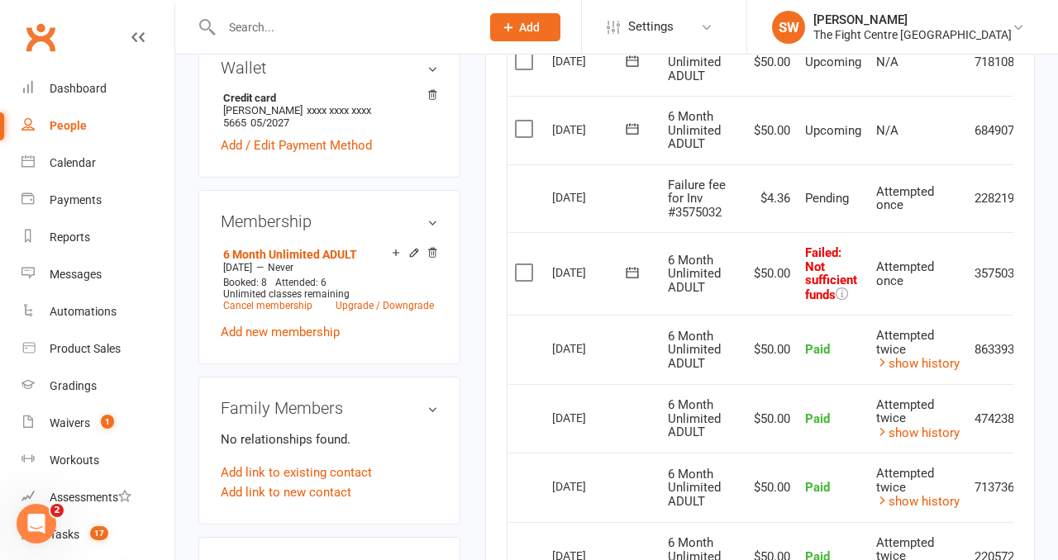
scroll to position [0, 54]
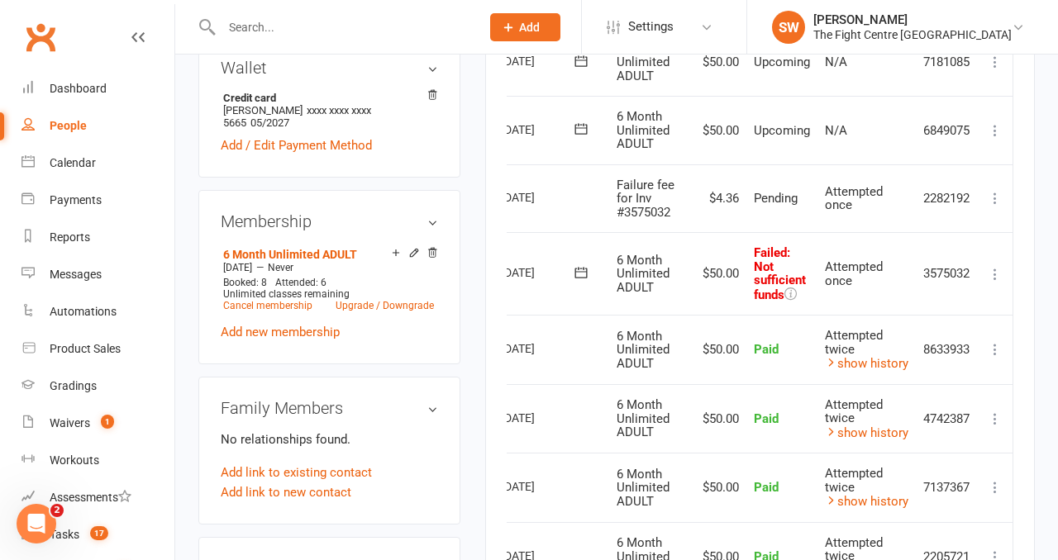
click at [994, 268] on icon at bounding box center [995, 274] width 17 height 17
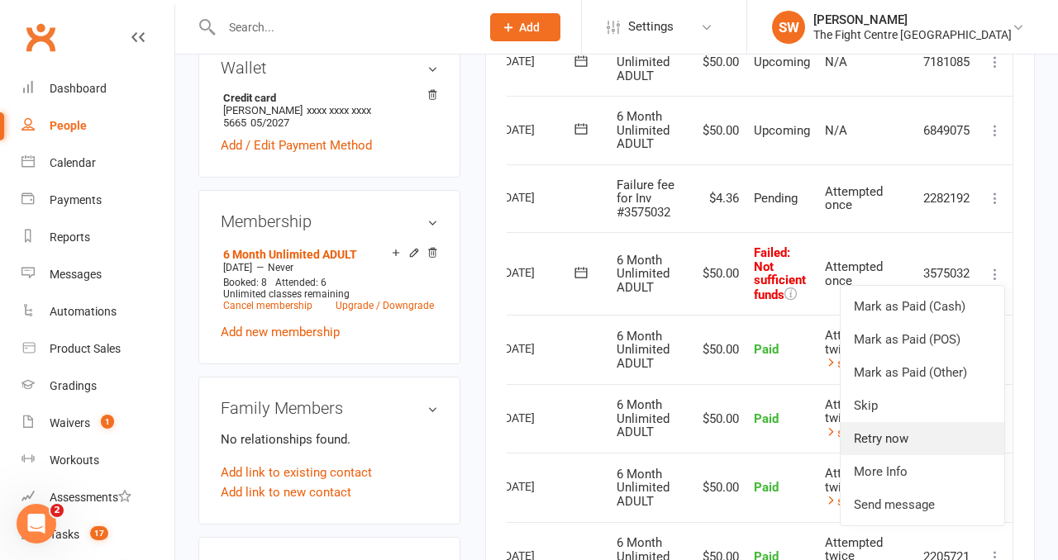
click at [916, 444] on link "Retry now" at bounding box center [923, 438] width 164 height 33
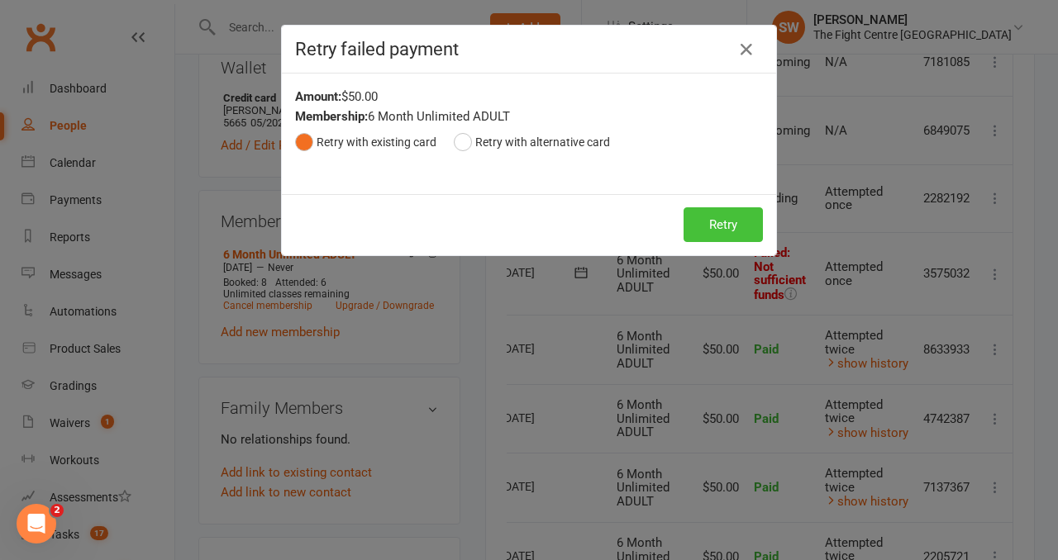
click at [717, 226] on button "Retry" at bounding box center [723, 224] width 79 height 35
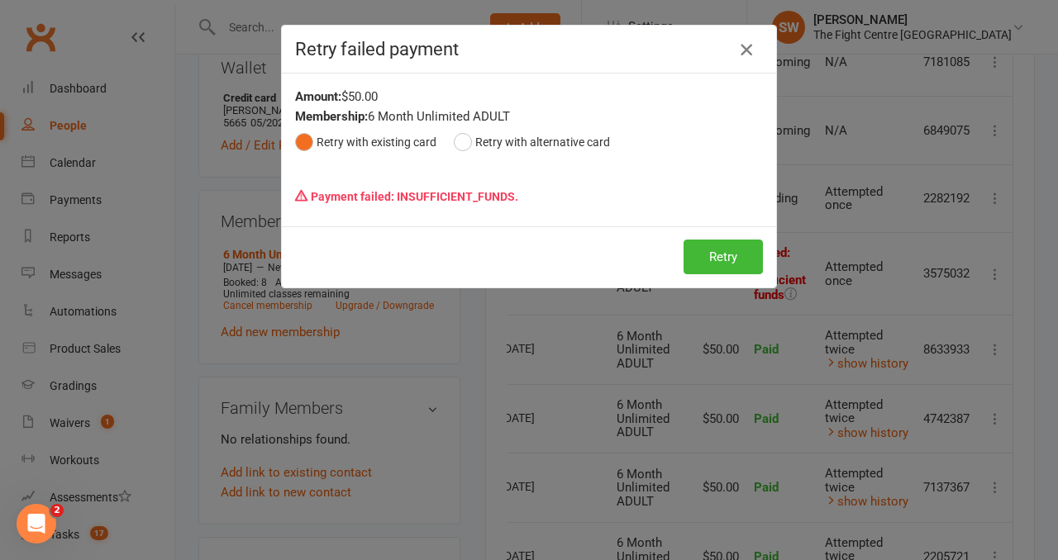
click at [755, 48] on icon "button" at bounding box center [746, 50] width 20 height 20
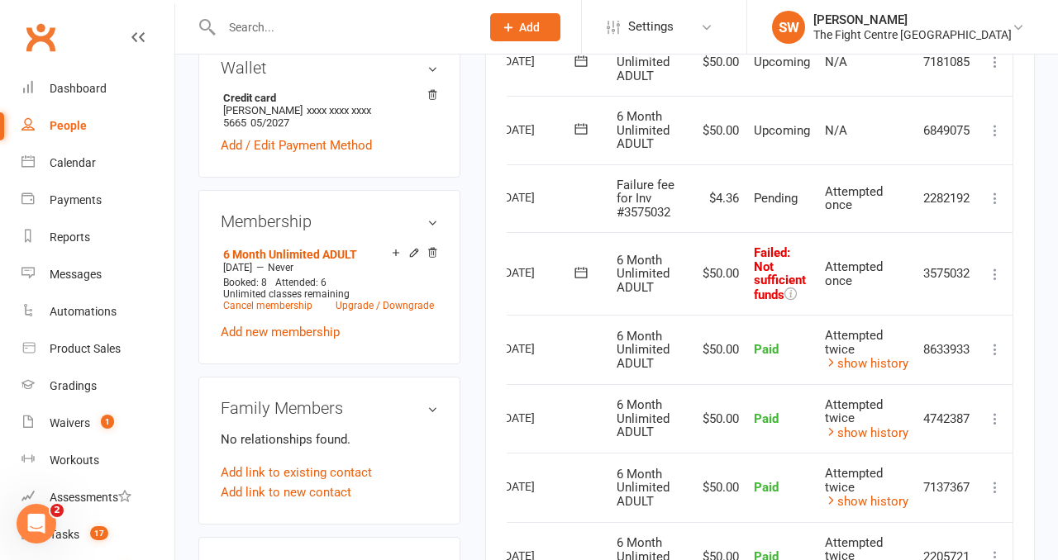
scroll to position [596, 0]
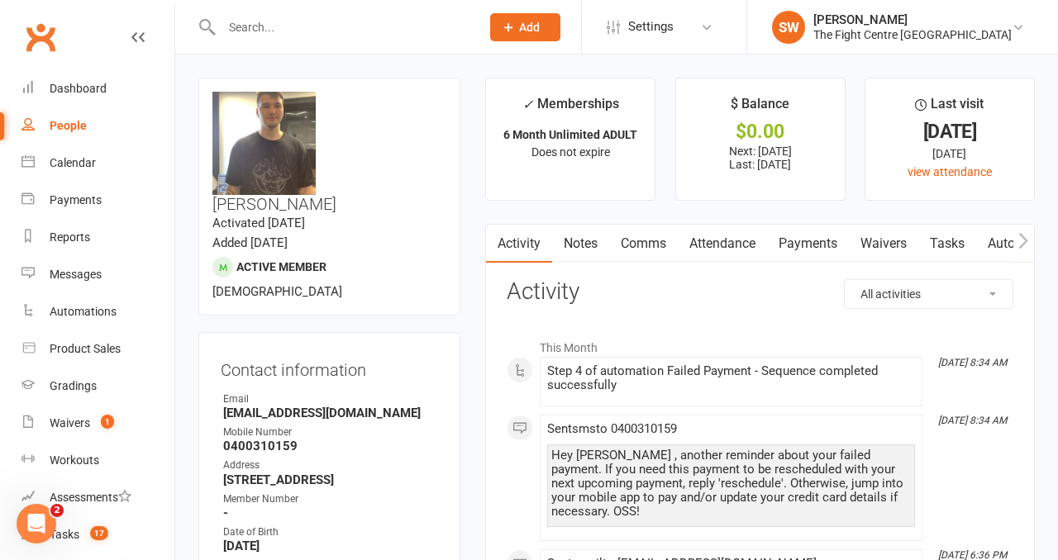
click at [806, 240] on link "Payments" at bounding box center [808, 244] width 82 height 38
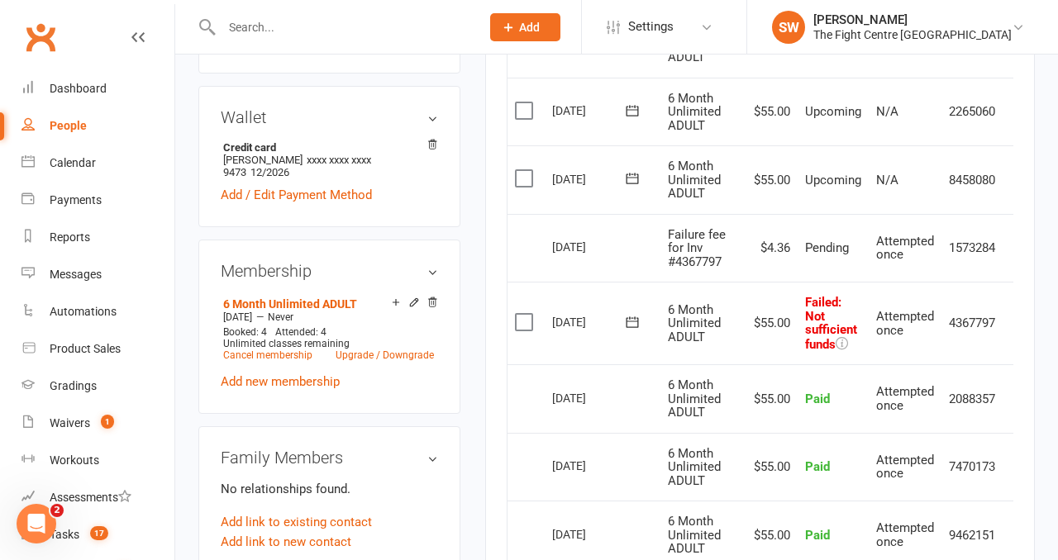
scroll to position [0, 26]
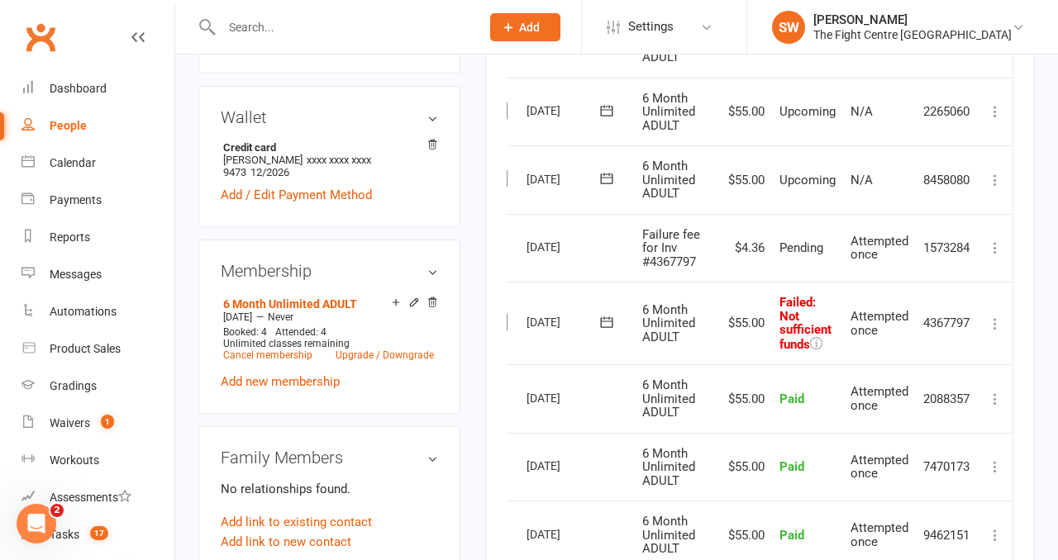
click at [989, 322] on icon at bounding box center [995, 324] width 17 height 17
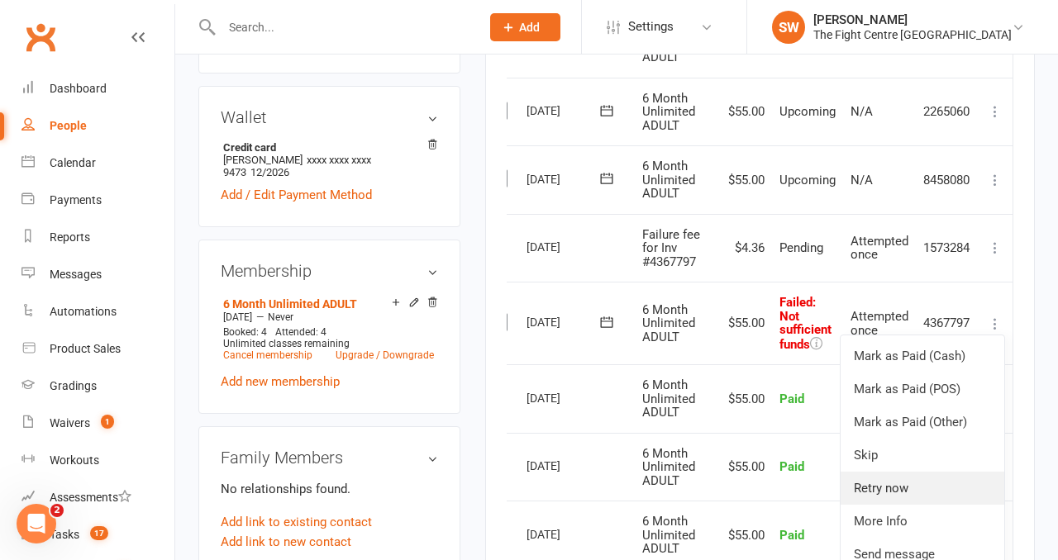
click at [908, 489] on link "Retry now" at bounding box center [923, 488] width 164 height 33
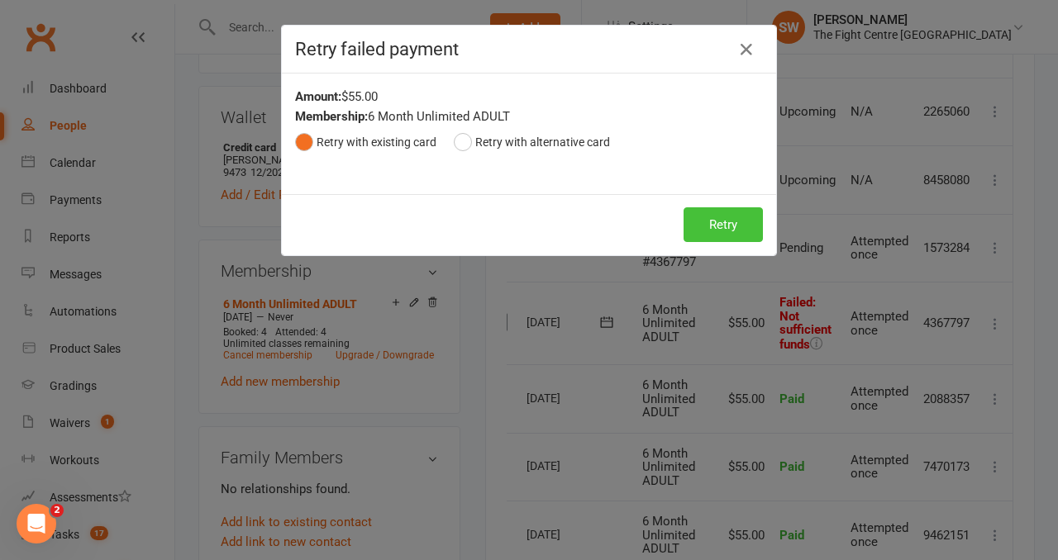
click at [718, 223] on button "Retry" at bounding box center [723, 224] width 79 height 35
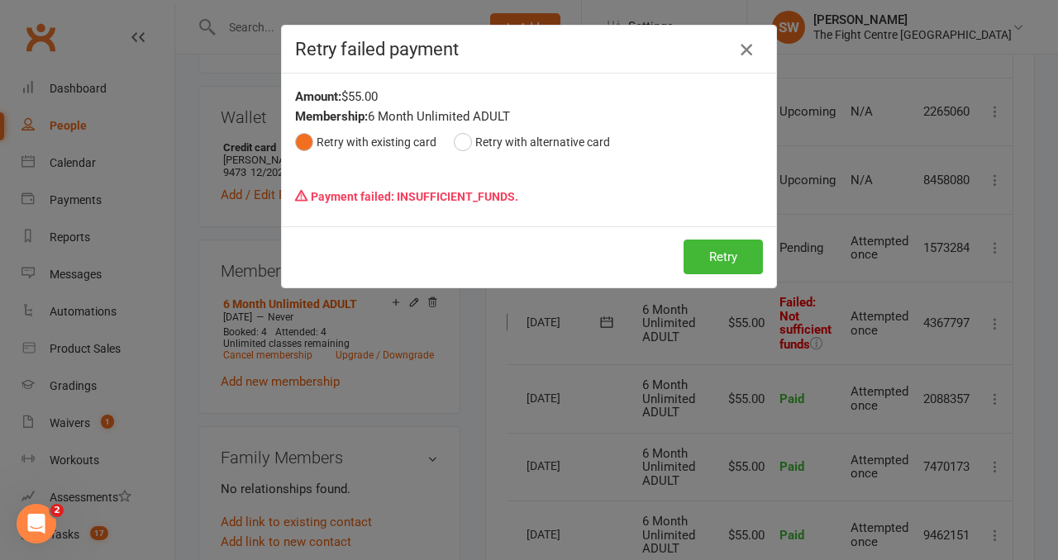
click at [742, 55] on icon "button" at bounding box center [746, 50] width 20 height 20
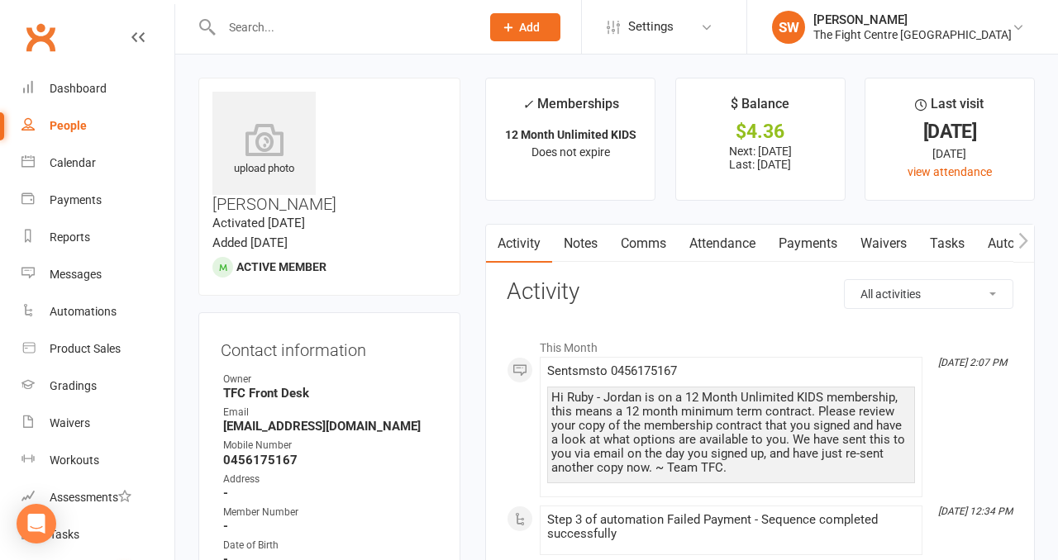
click at [798, 235] on link "Payments" at bounding box center [808, 244] width 82 height 38
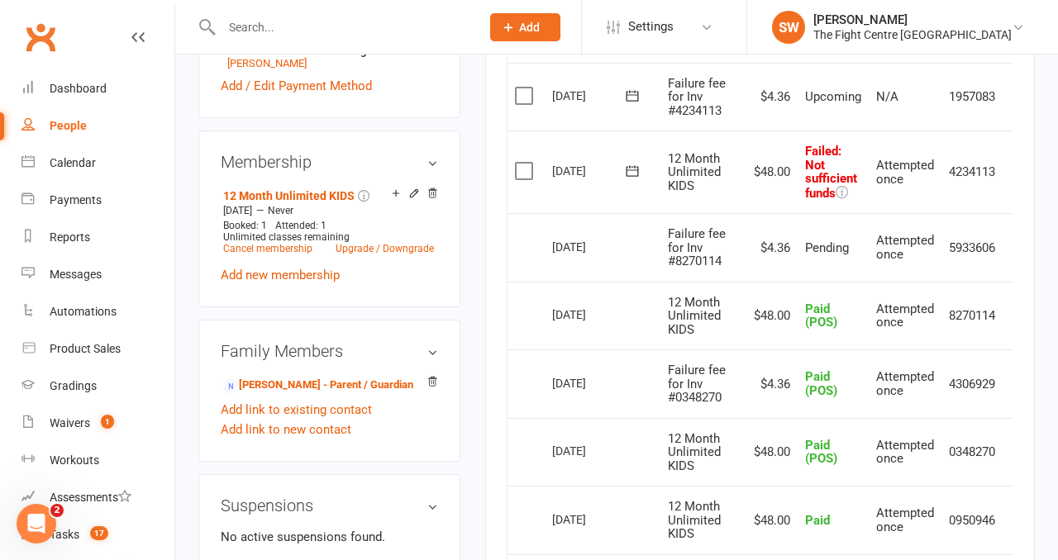
scroll to position [0, 26]
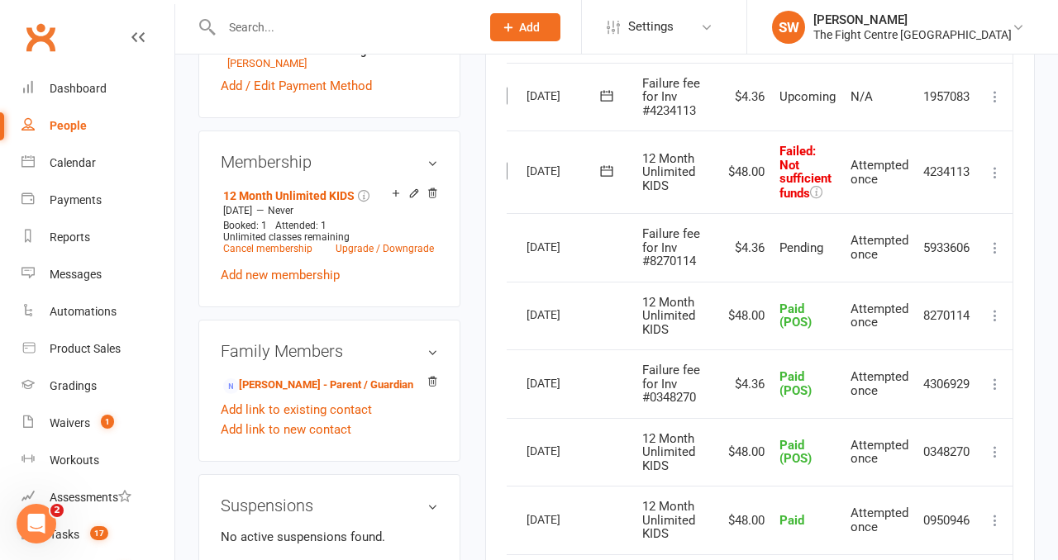
click at [994, 170] on icon at bounding box center [995, 172] width 17 height 17
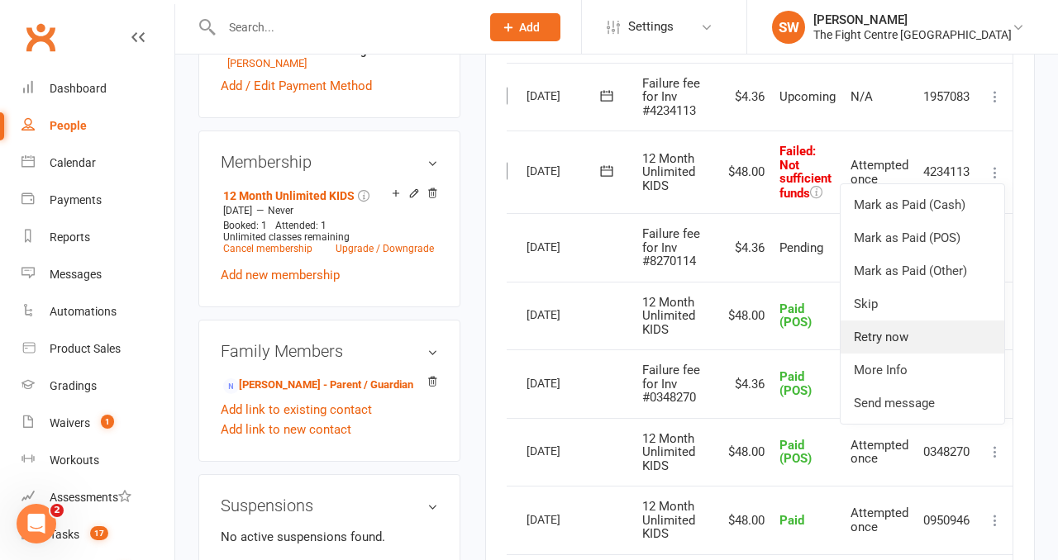
click at [945, 344] on link "Retry now" at bounding box center [923, 337] width 164 height 33
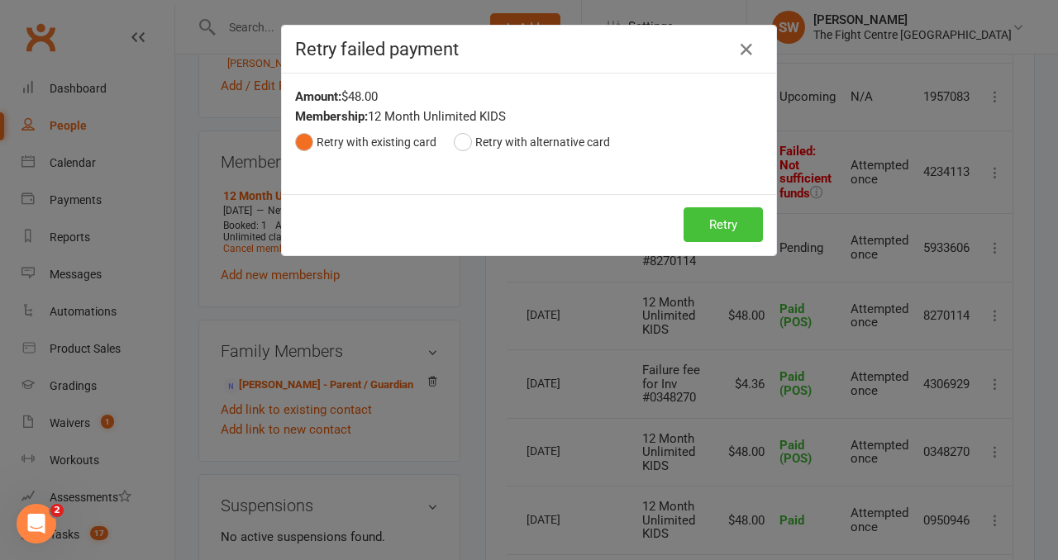
click at [708, 237] on button "Retry" at bounding box center [723, 224] width 79 height 35
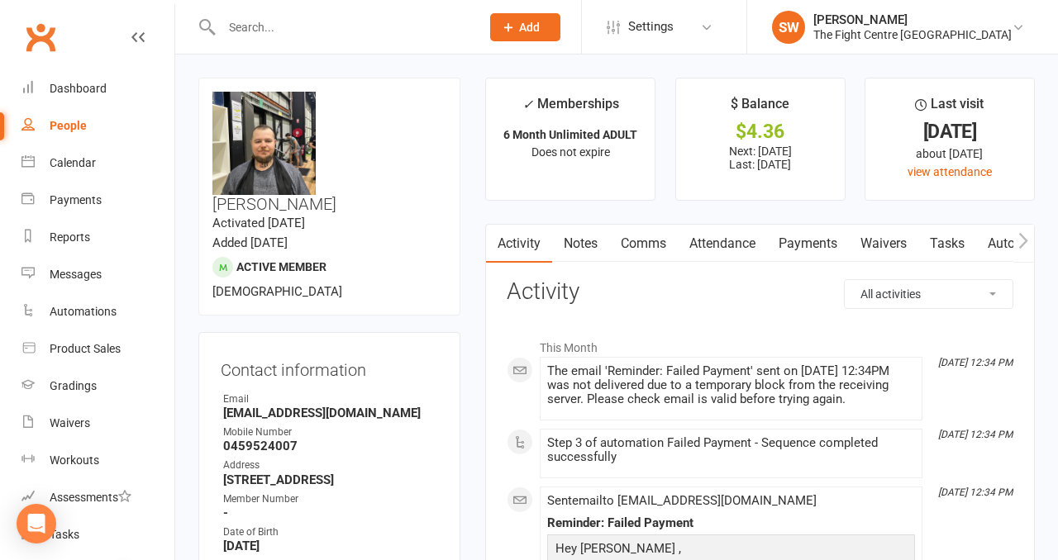
click at [800, 242] on link "Payments" at bounding box center [808, 244] width 82 height 38
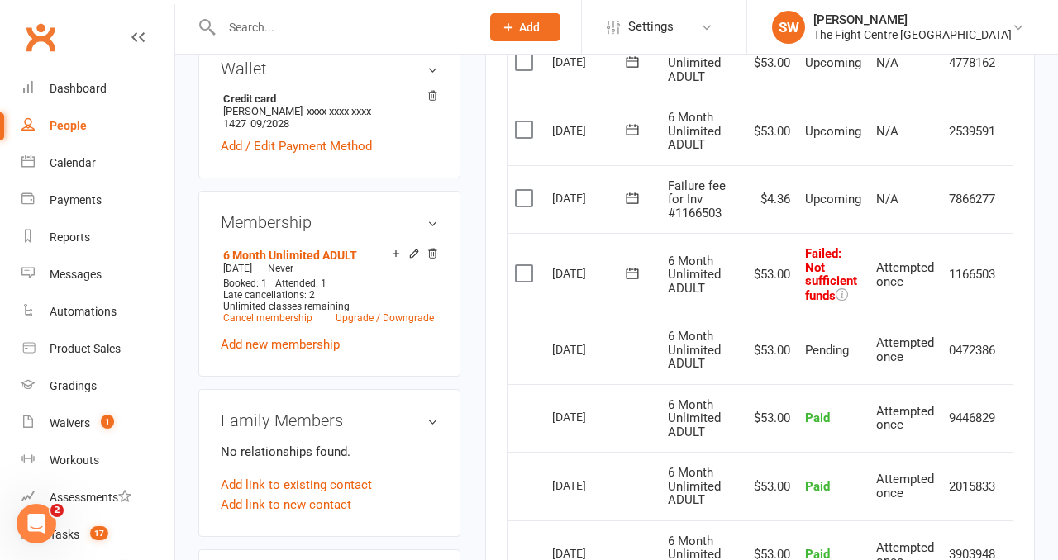
scroll to position [0, 26]
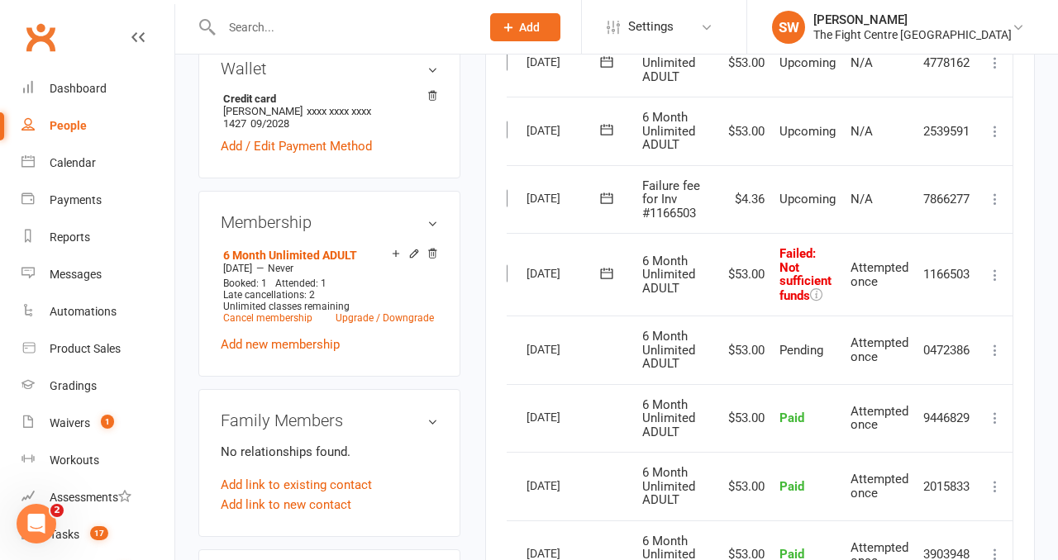
click at [994, 274] on icon at bounding box center [995, 275] width 17 height 17
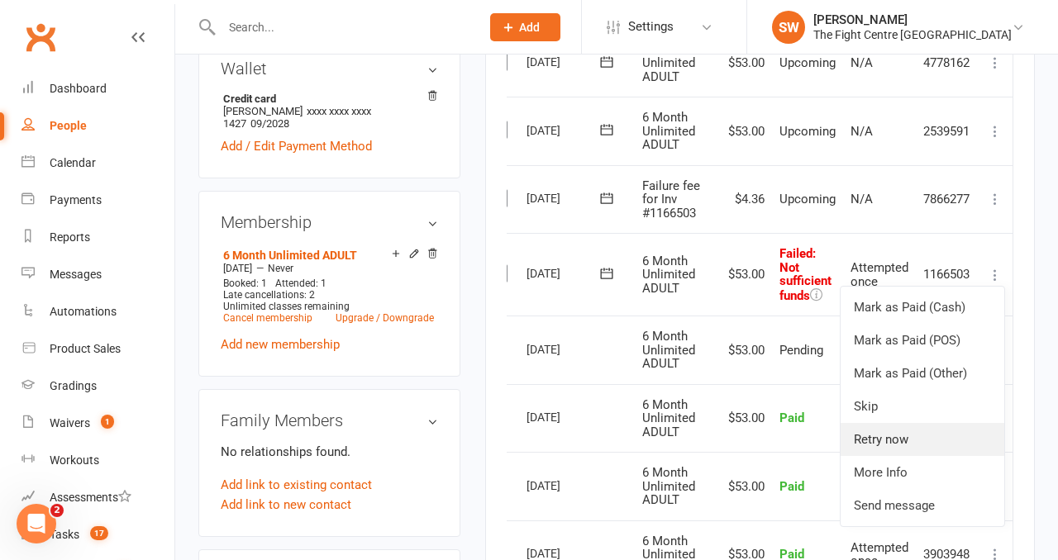
click at [936, 426] on link "Retry now" at bounding box center [923, 439] width 164 height 33
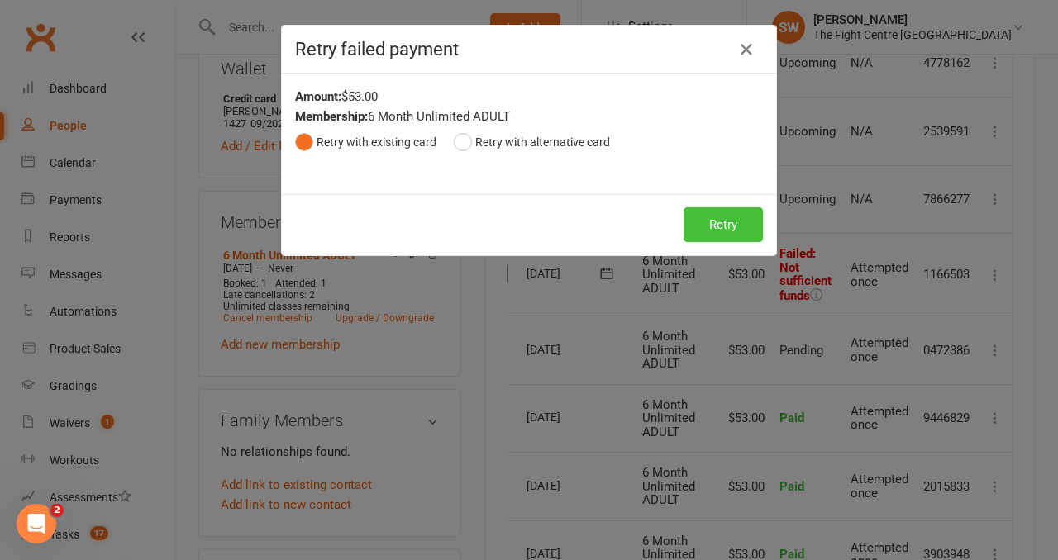
click at [709, 221] on button "Retry" at bounding box center [723, 224] width 79 height 35
